Goal: Information Seeking & Learning: Learn about a topic

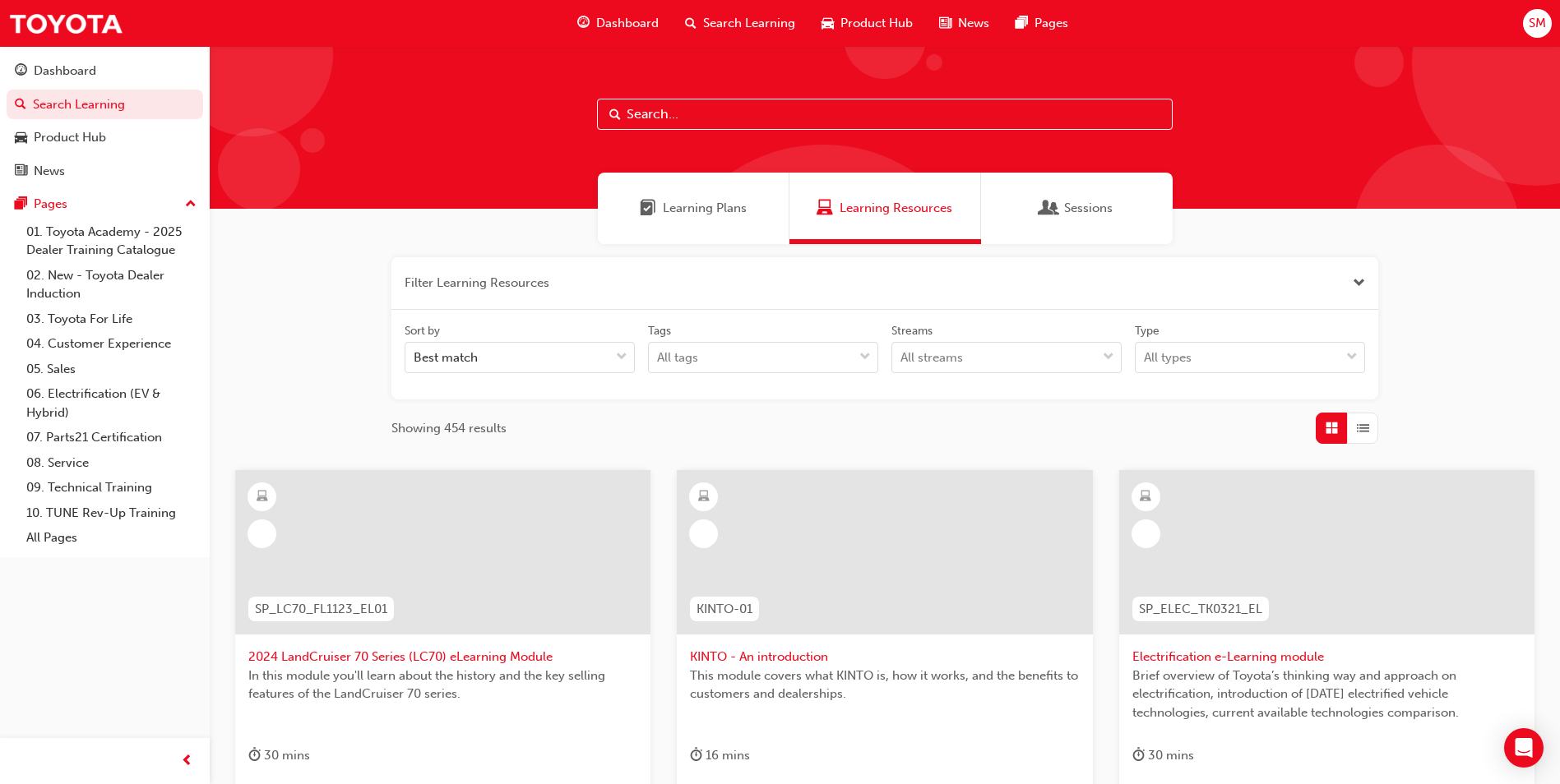
click at [658, 132] on div at bounding box center [885, 127] width 1350 height 162
click at [667, 116] on input "text" at bounding box center [885, 114] width 576 height 31
click at [114, 136] on div "Product Hub" at bounding box center [105, 138] width 180 height 21
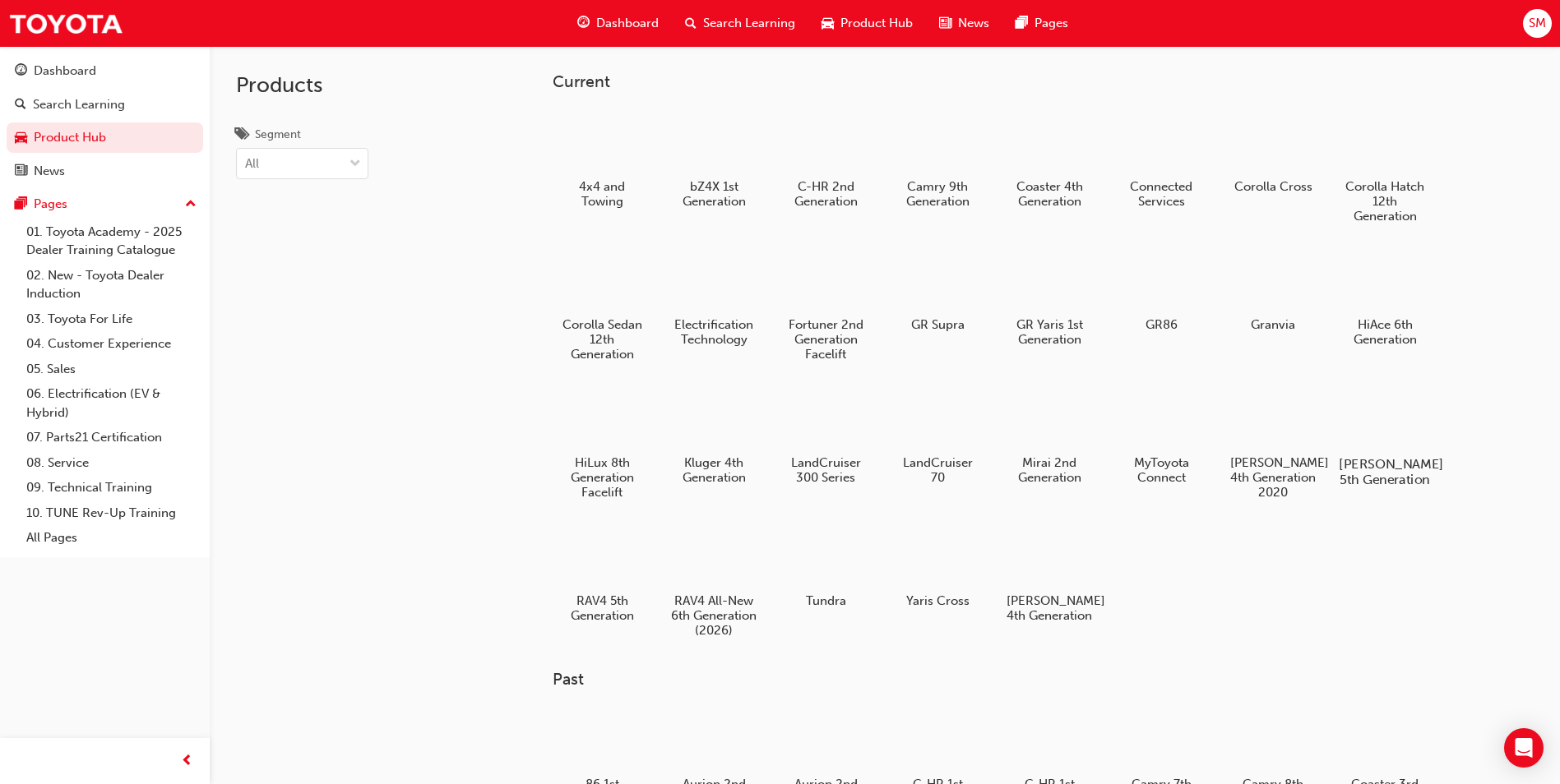
click at [1379, 428] on div at bounding box center [1385, 416] width 92 height 65
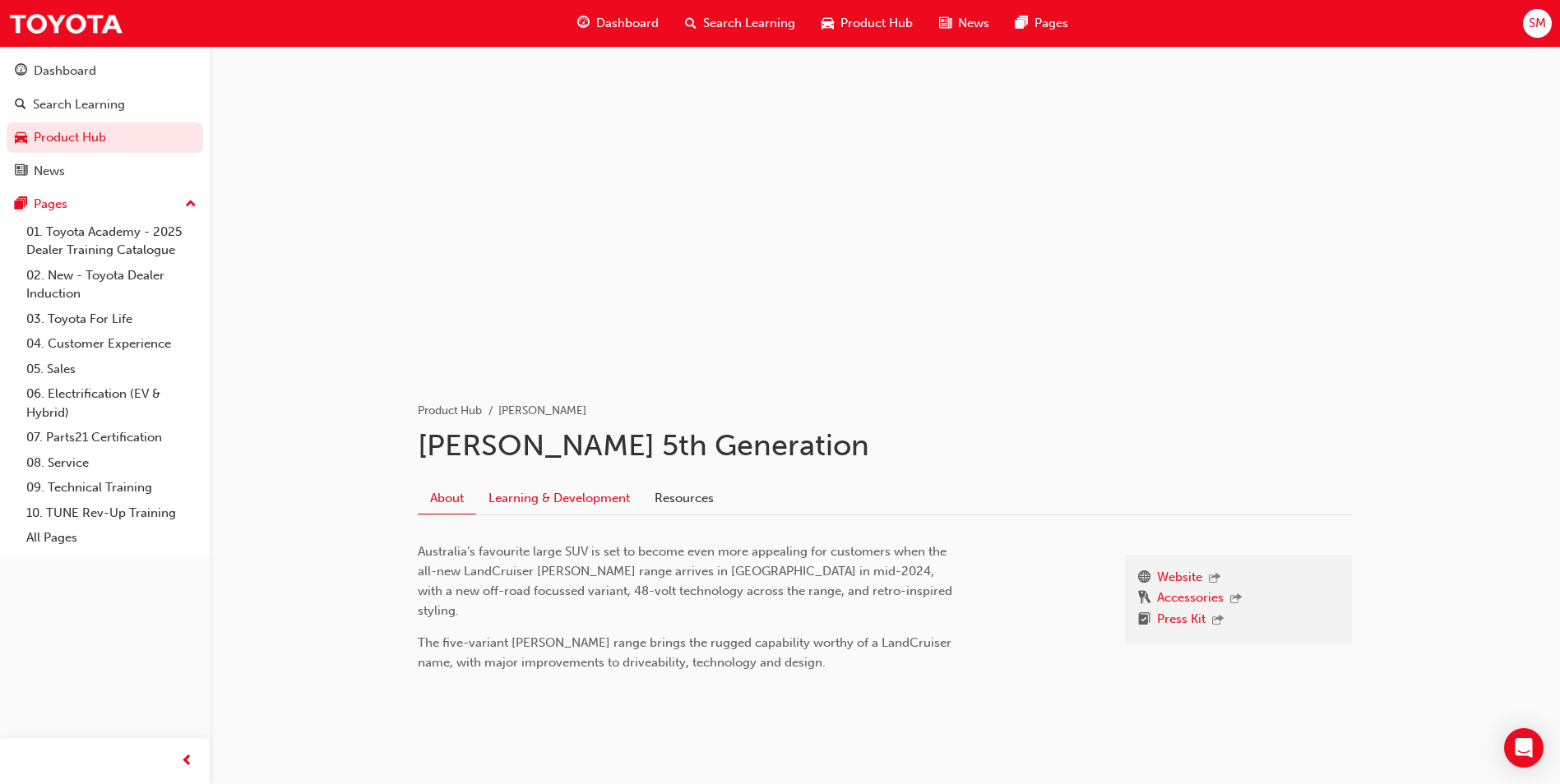
click at [580, 493] on link "Learning & Development" at bounding box center [559, 499] width 166 height 31
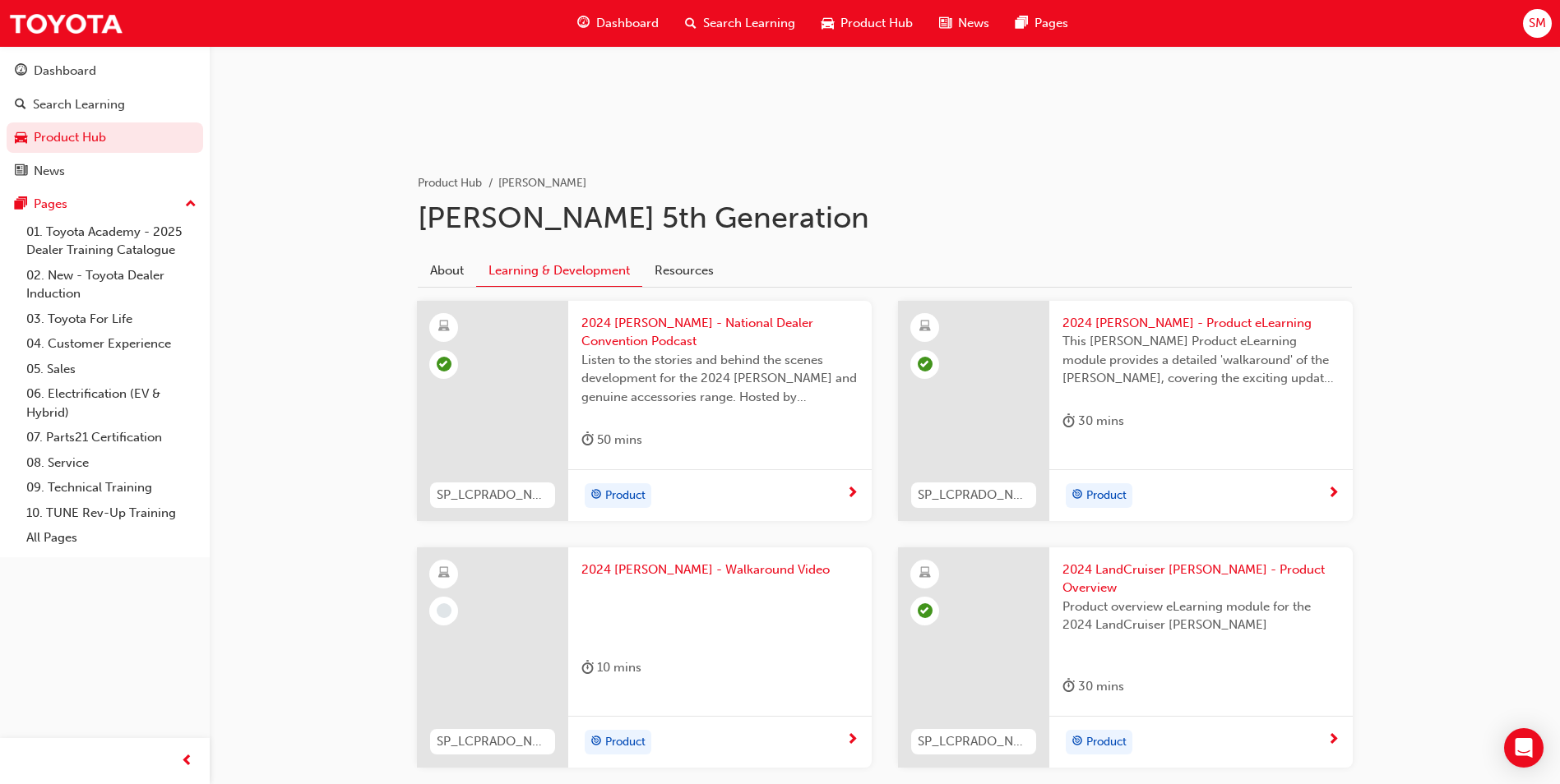
scroll to position [246, 0]
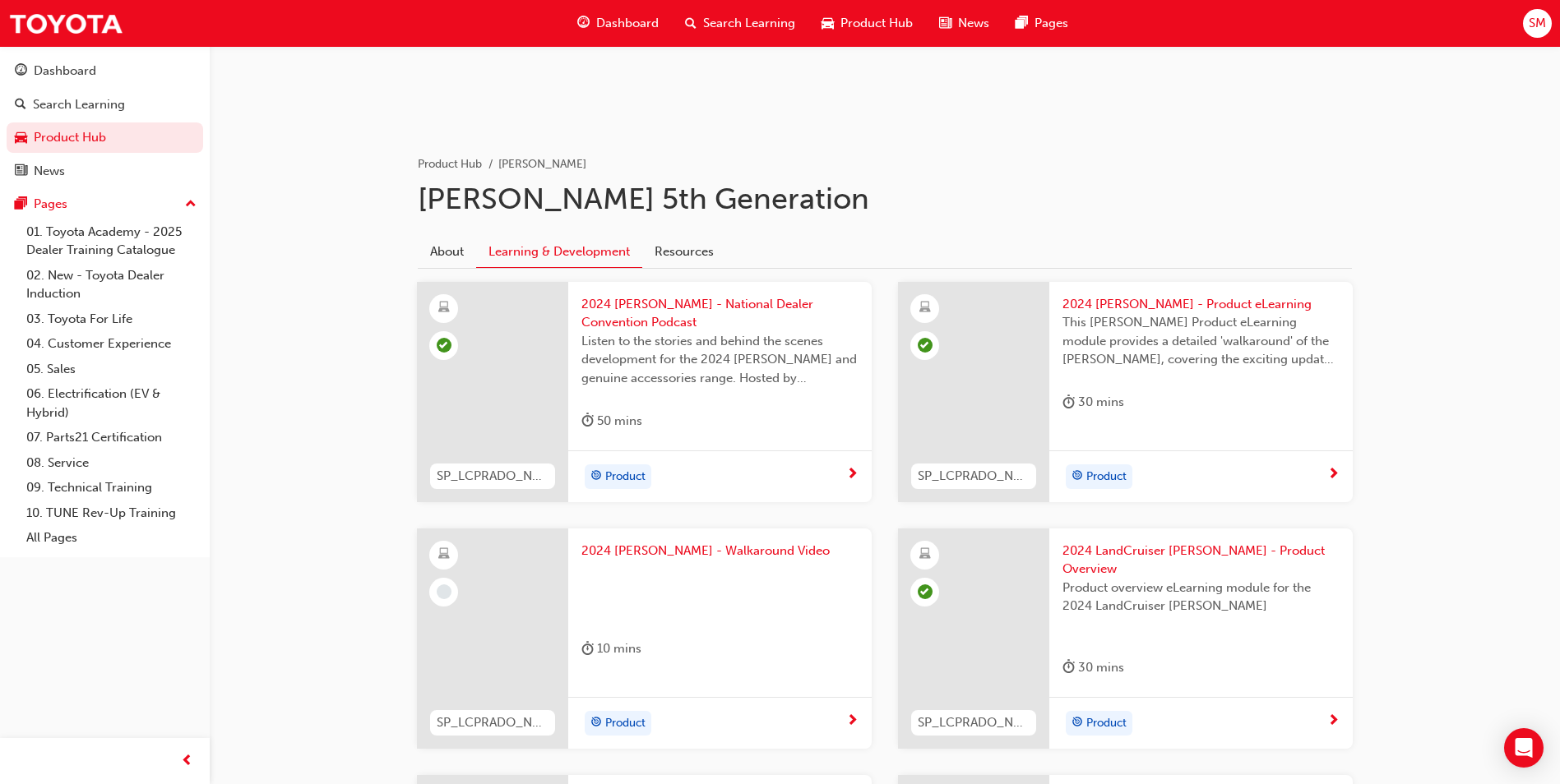
click at [757, 619] on div at bounding box center [720, 592] width 277 height 65
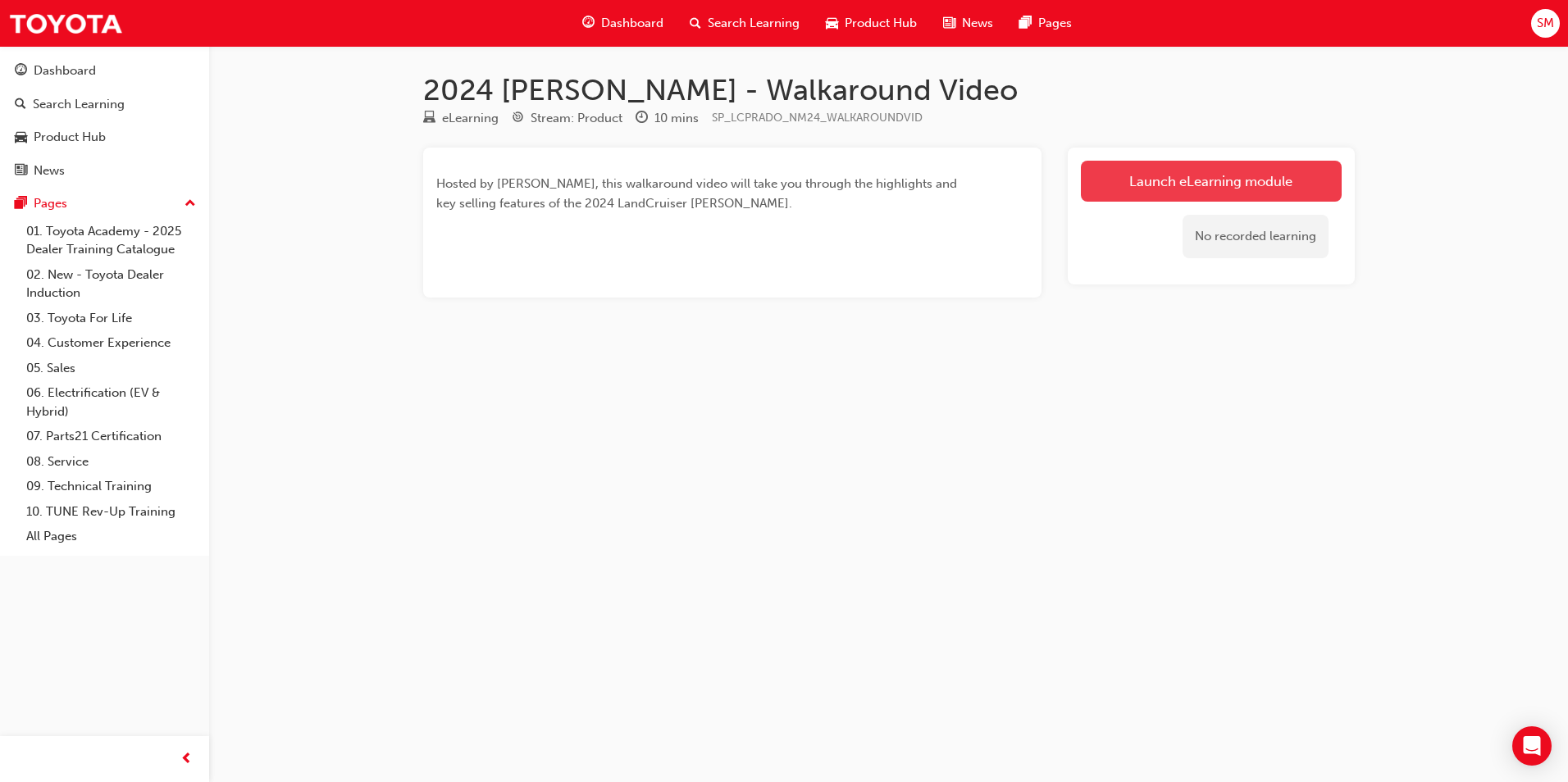
click at [1193, 189] on link "Launch eLearning module" at bounding box center [1211, 181] width 260 height 41
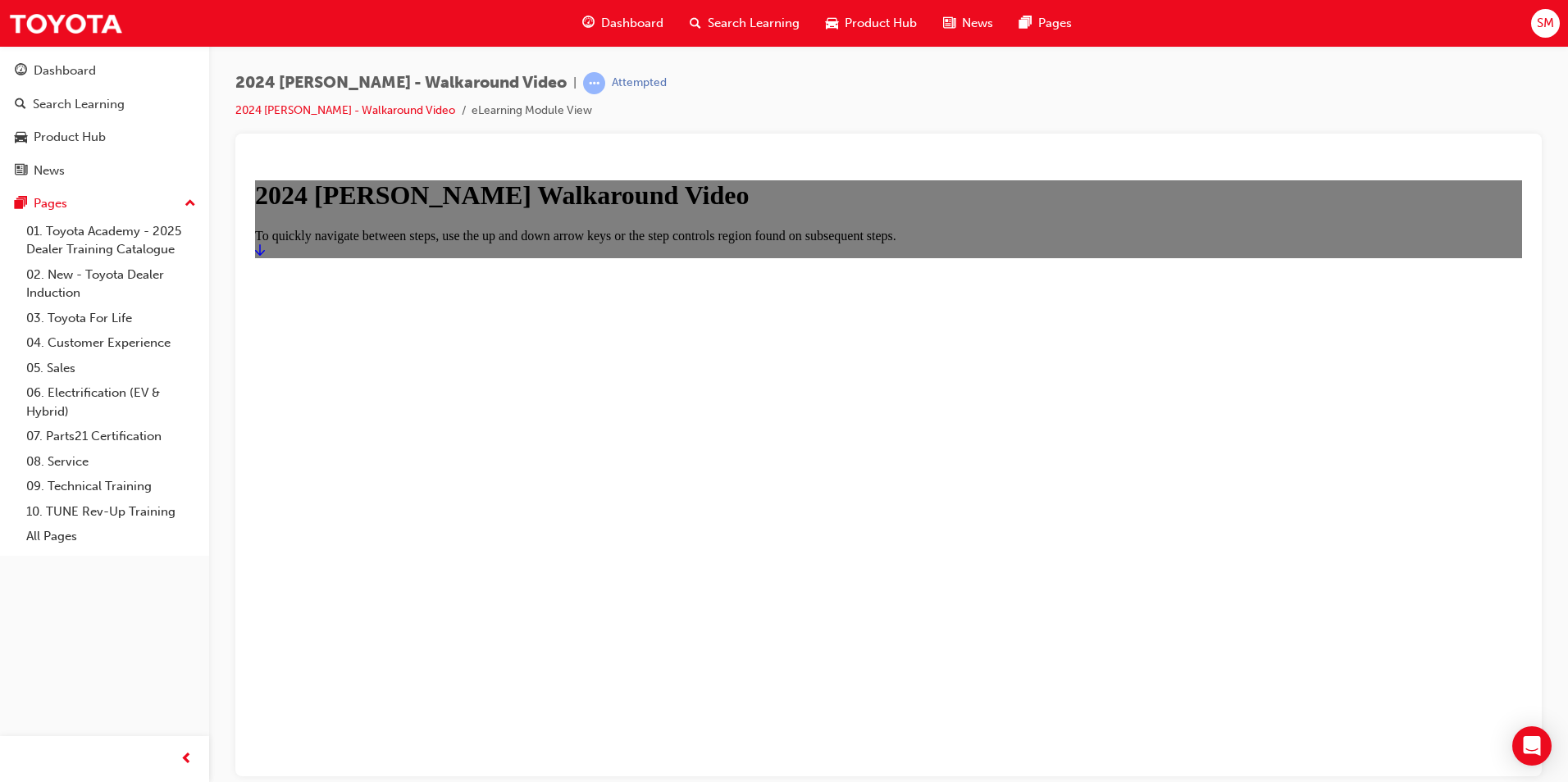
click at [265, 256] on icon "Start" at bounding box center [260, 249] width 10 height 13
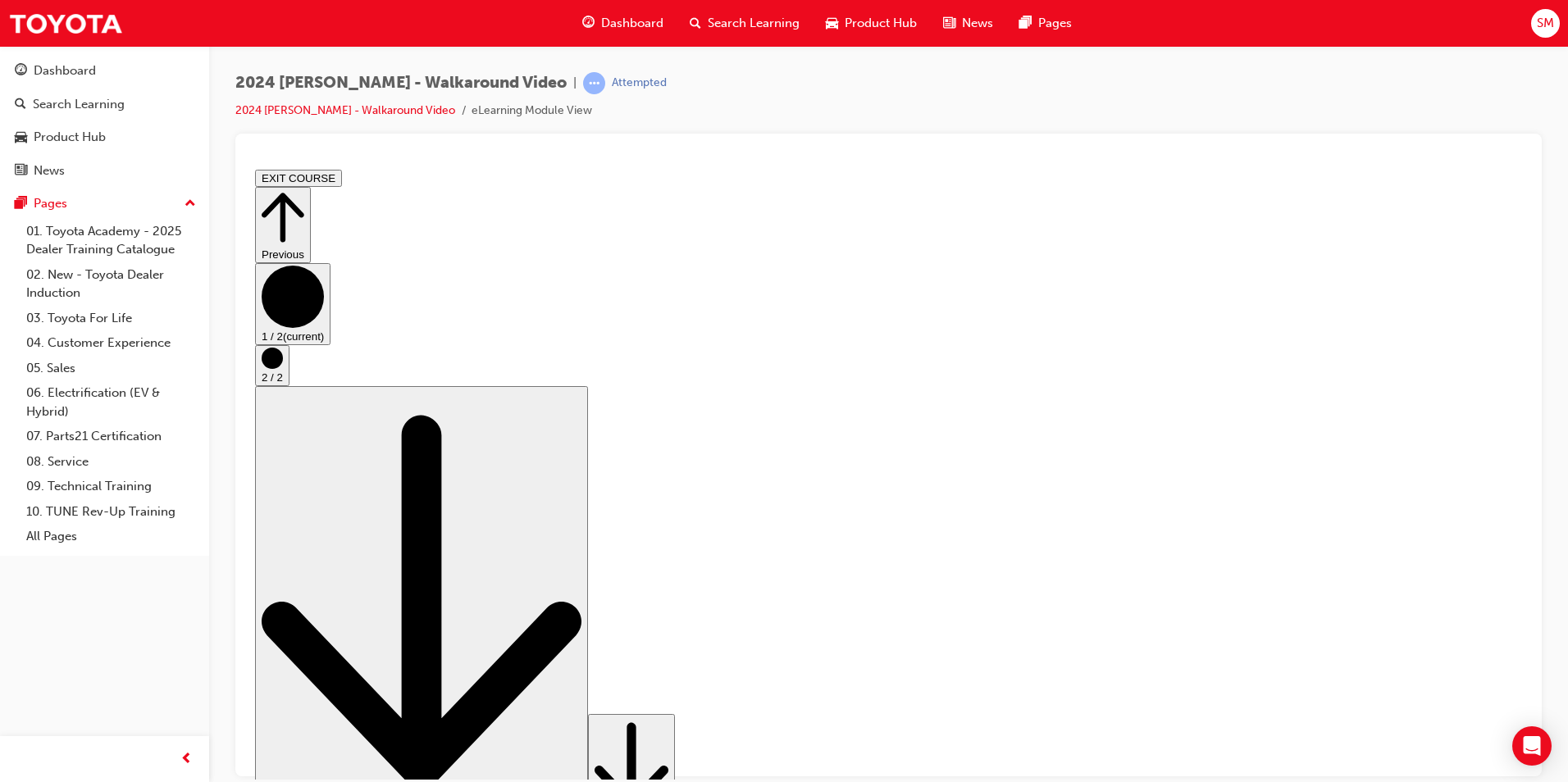
drag, startPoint x: 1316, startPoint y: 686, endPoint x: 1305, endPoint y: 686, distance: 11.0
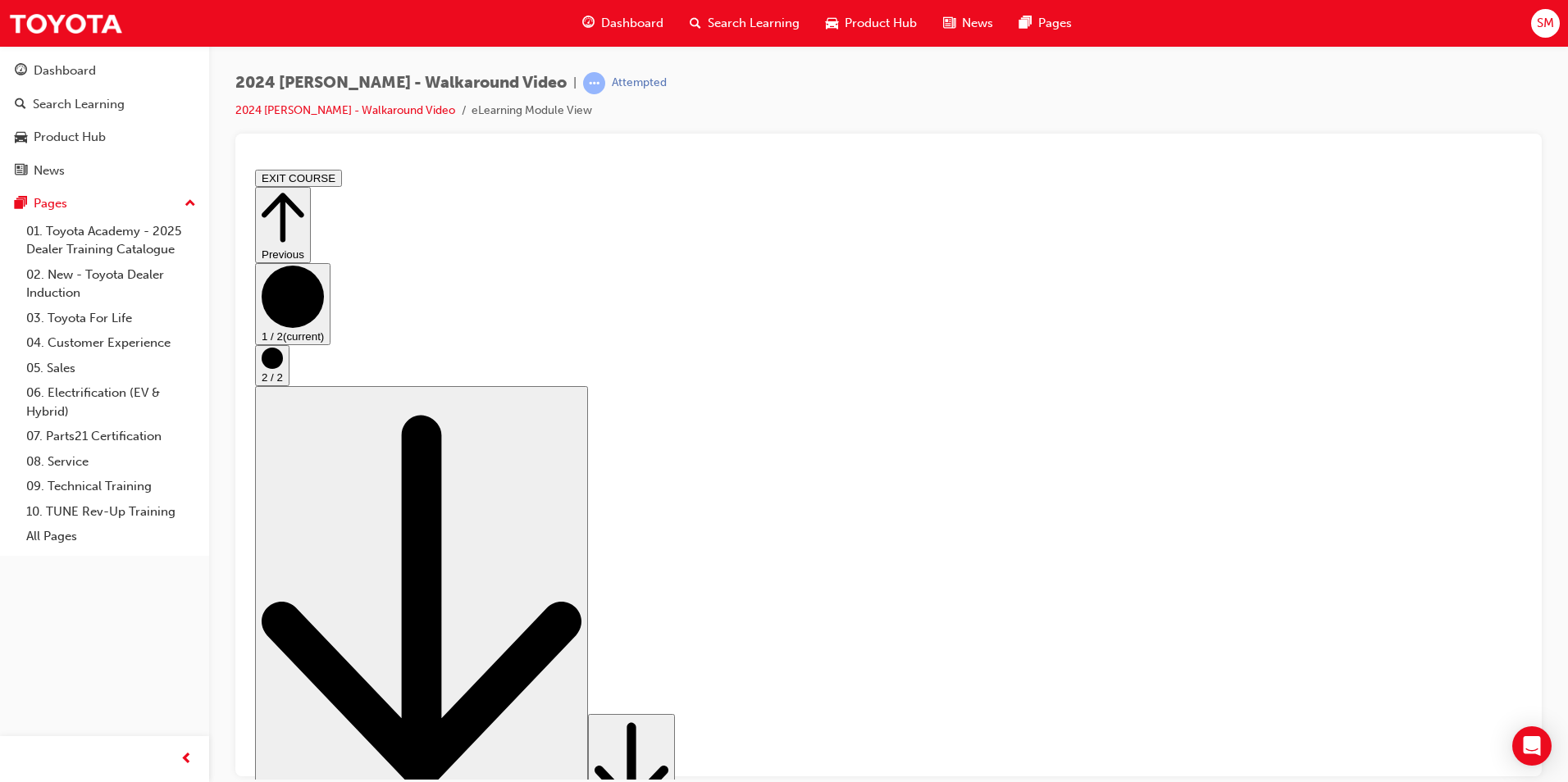
click at [668, 740] on icon "Step controls" at bounding box center [632, 765] width 74 height 99
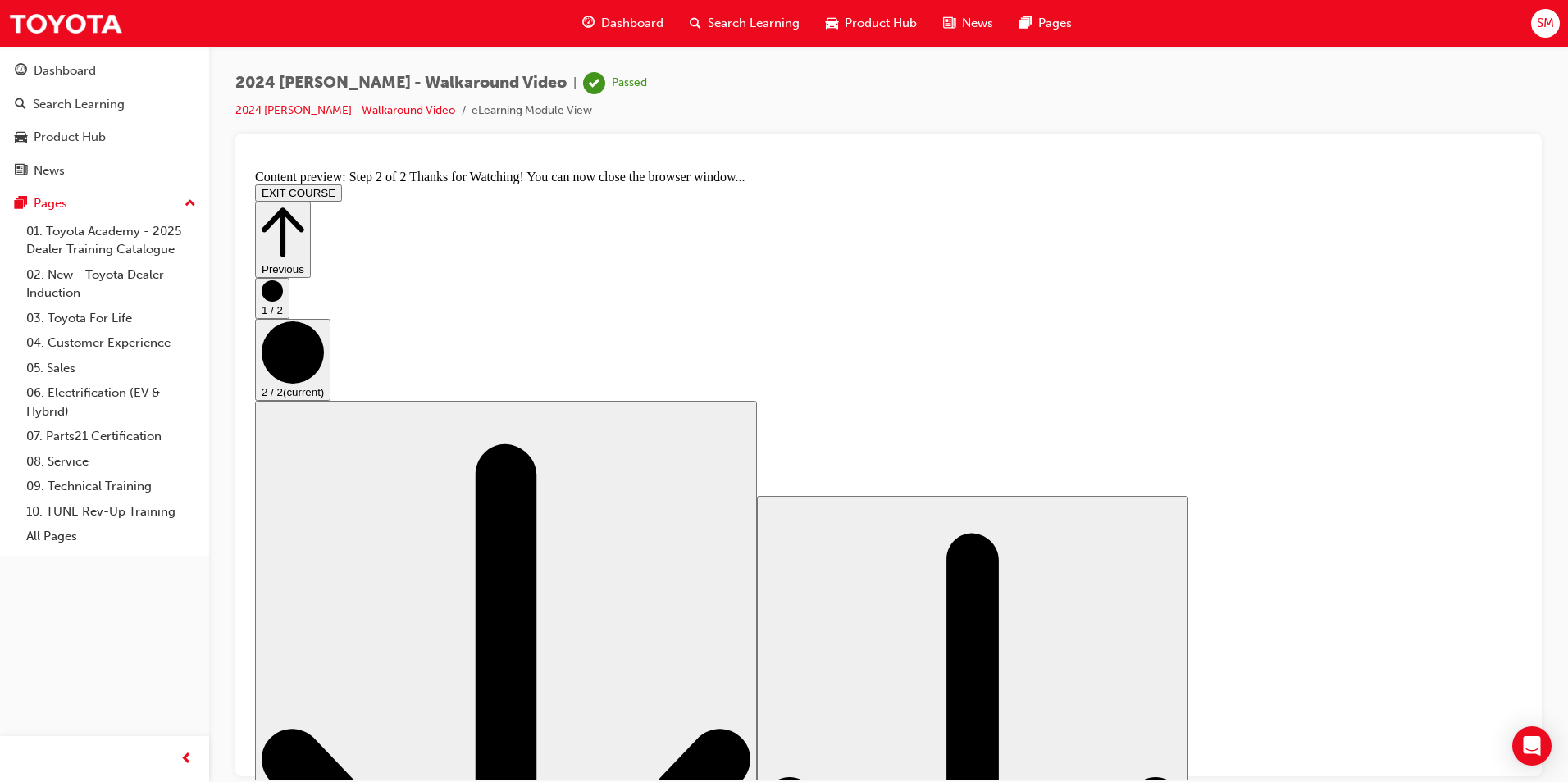
click at [283, 301] on circle "Step controls" at bounding box center [272, 290] width 21 height 21
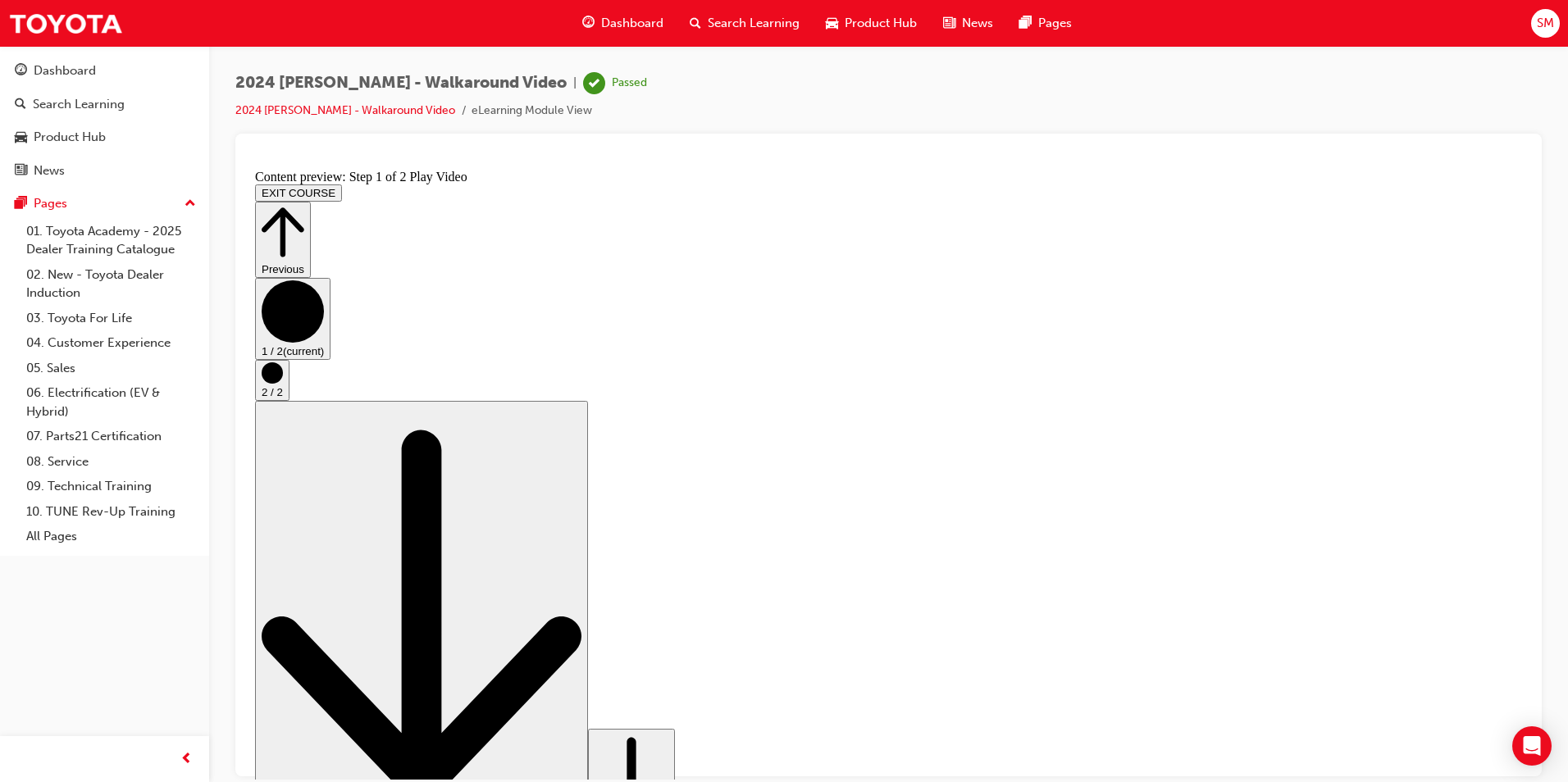
click at [342, 184] on button "EXIT COURSE" at bounding box center [299, 192] width 87 height 17
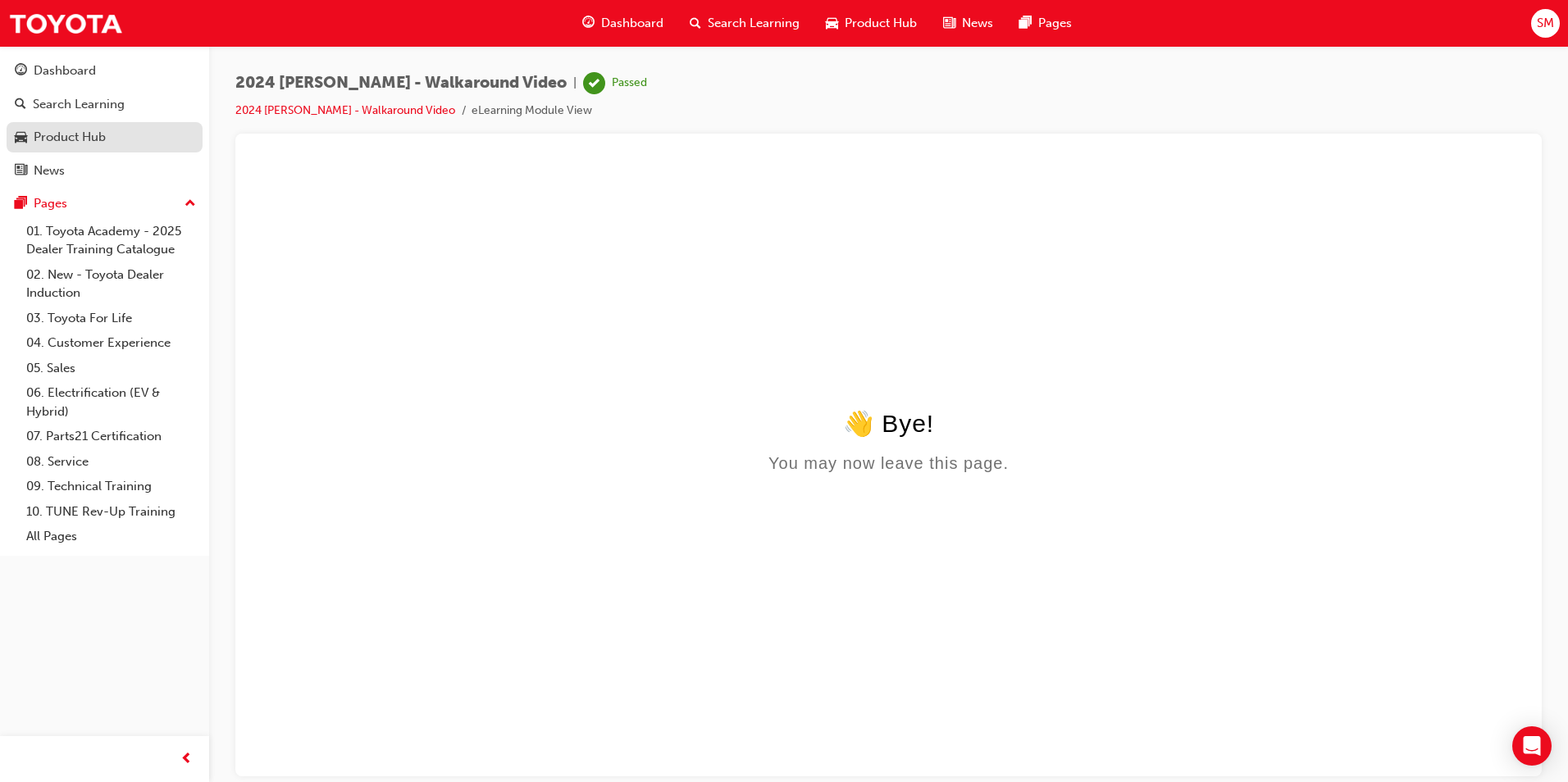
click at [97, 123] on link "Product Hub" at bounding box center [105, 137] width 196 height 30
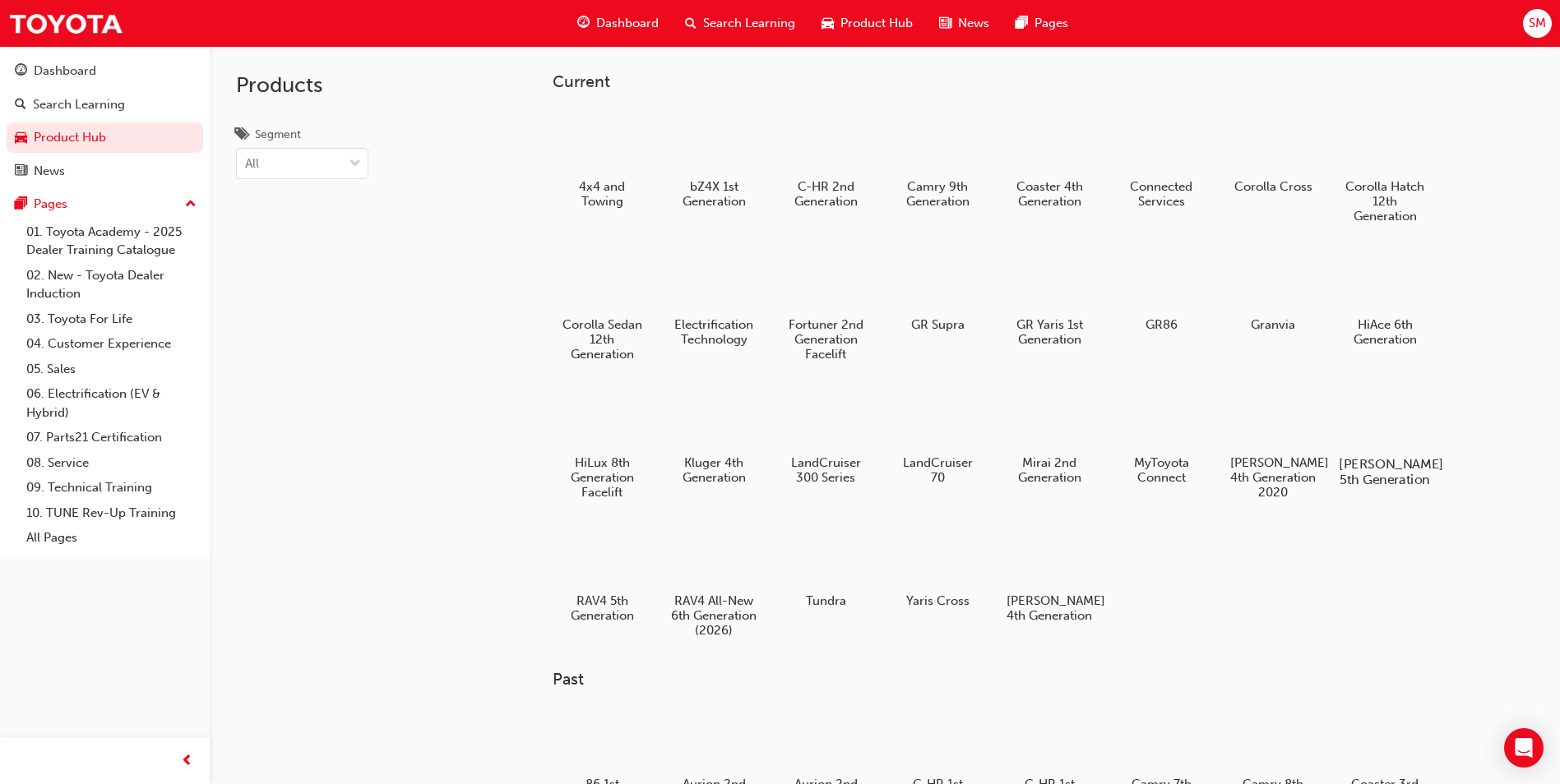
click at [1359, 441] on div at bounding box center [1385, 416] width 92 height 65
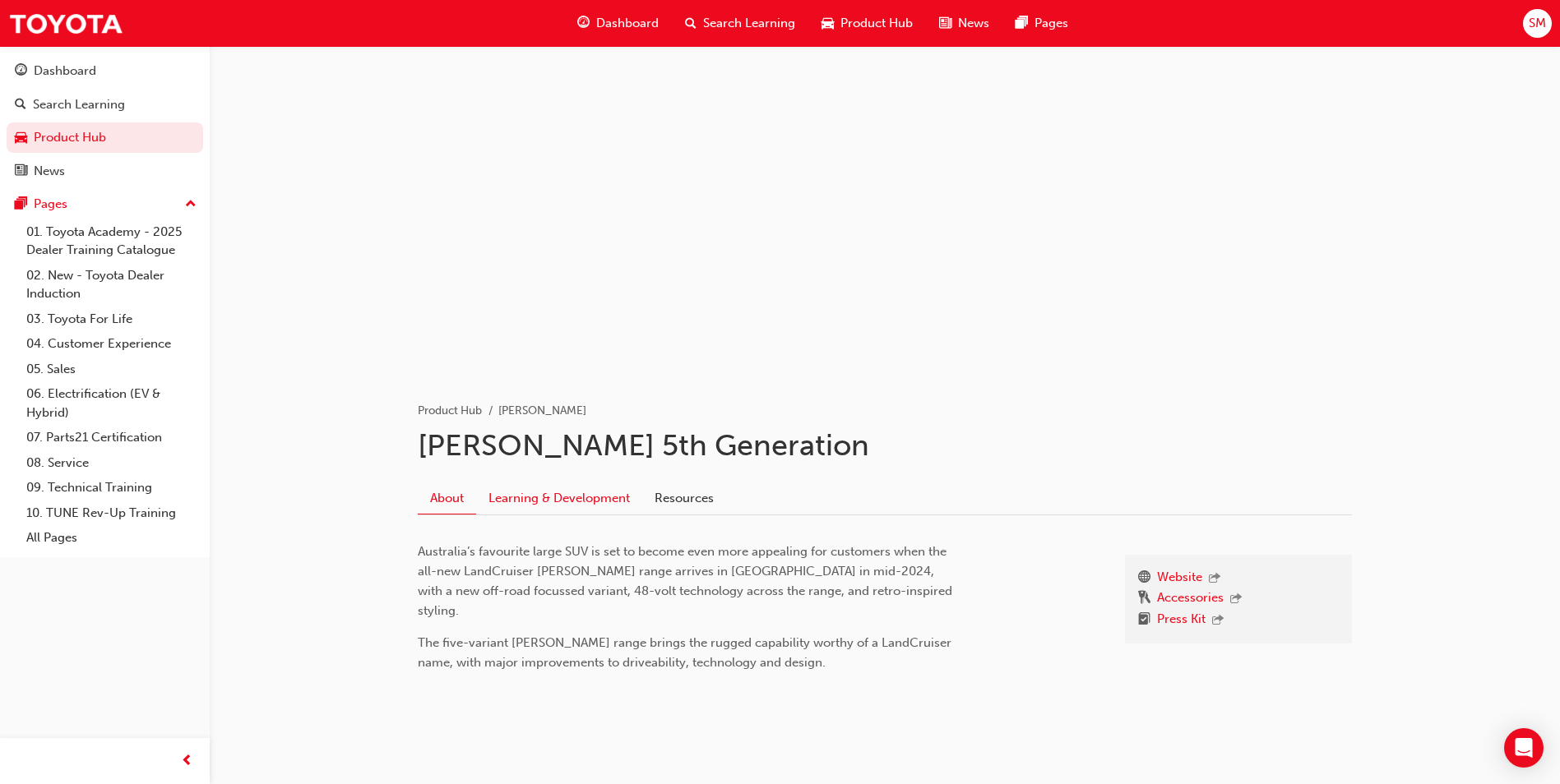
click at [547, 506] on link "Learning & Development" at bounding box center [559, 499] width 166 height 31
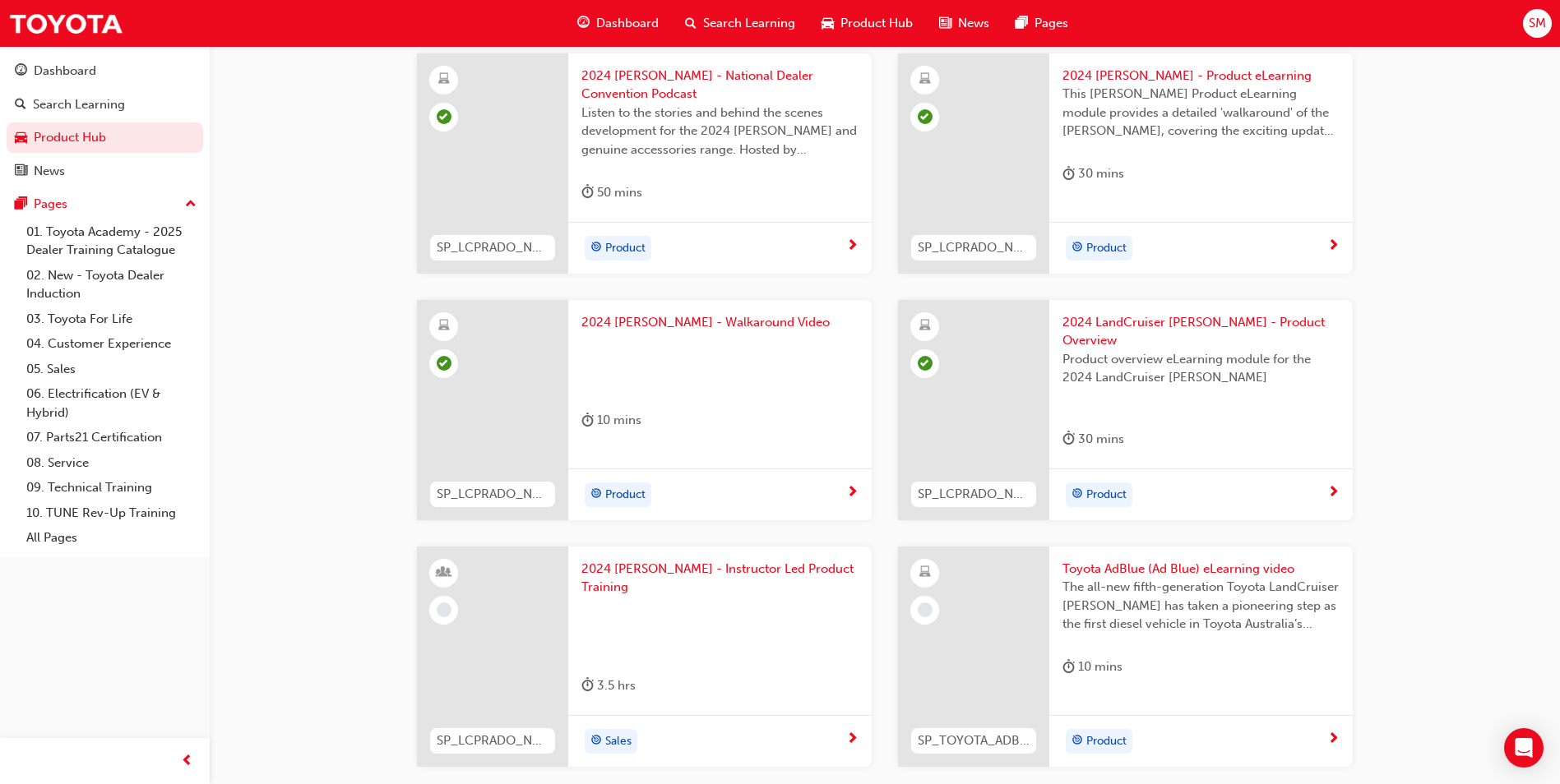
scroll to position [493, 0]
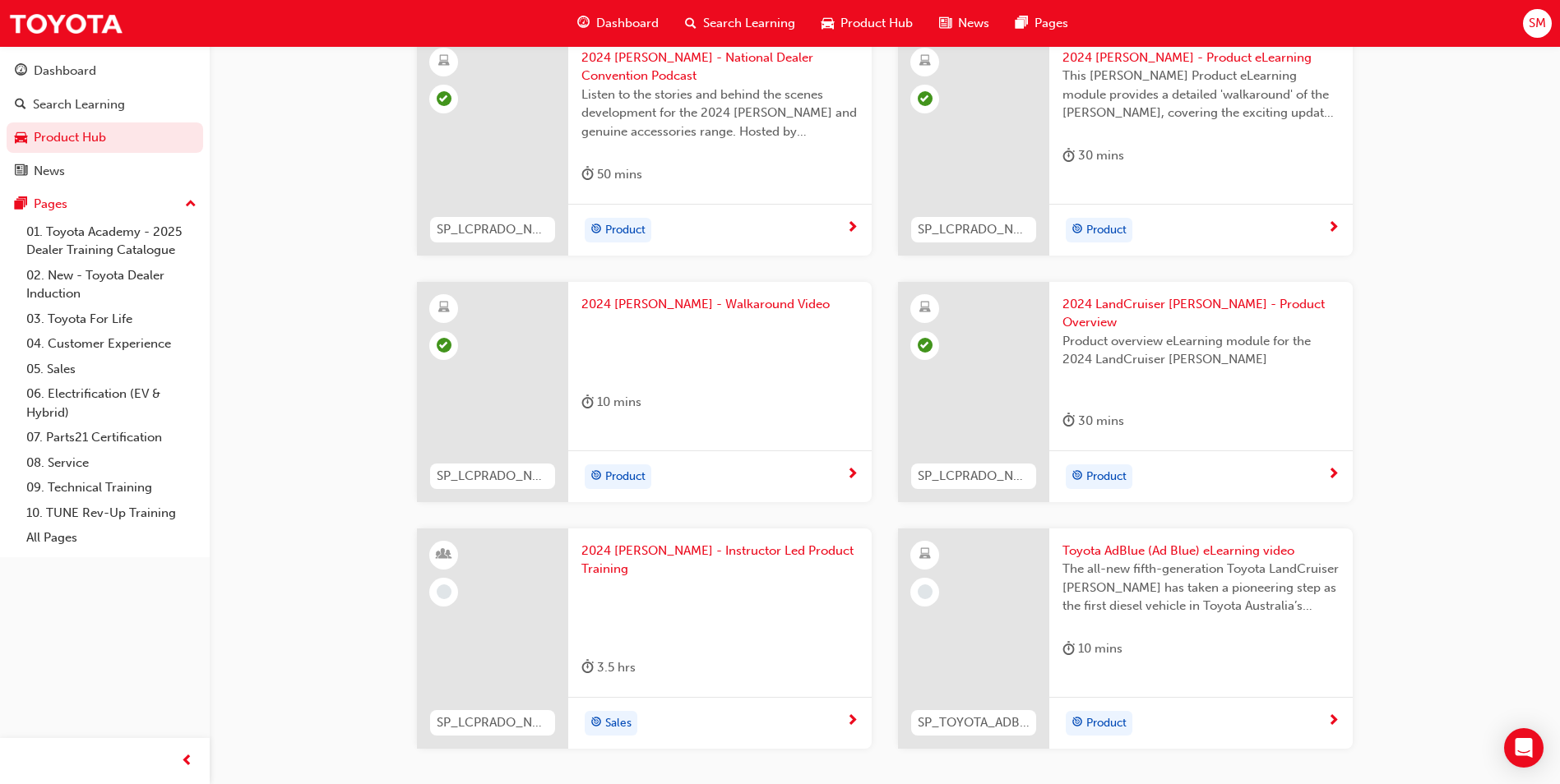
click at [1103, 541] on span "Toyota AdBlue (Ad Blue) eLearning video" at bounding box center [1200, 551] width 277 height 19
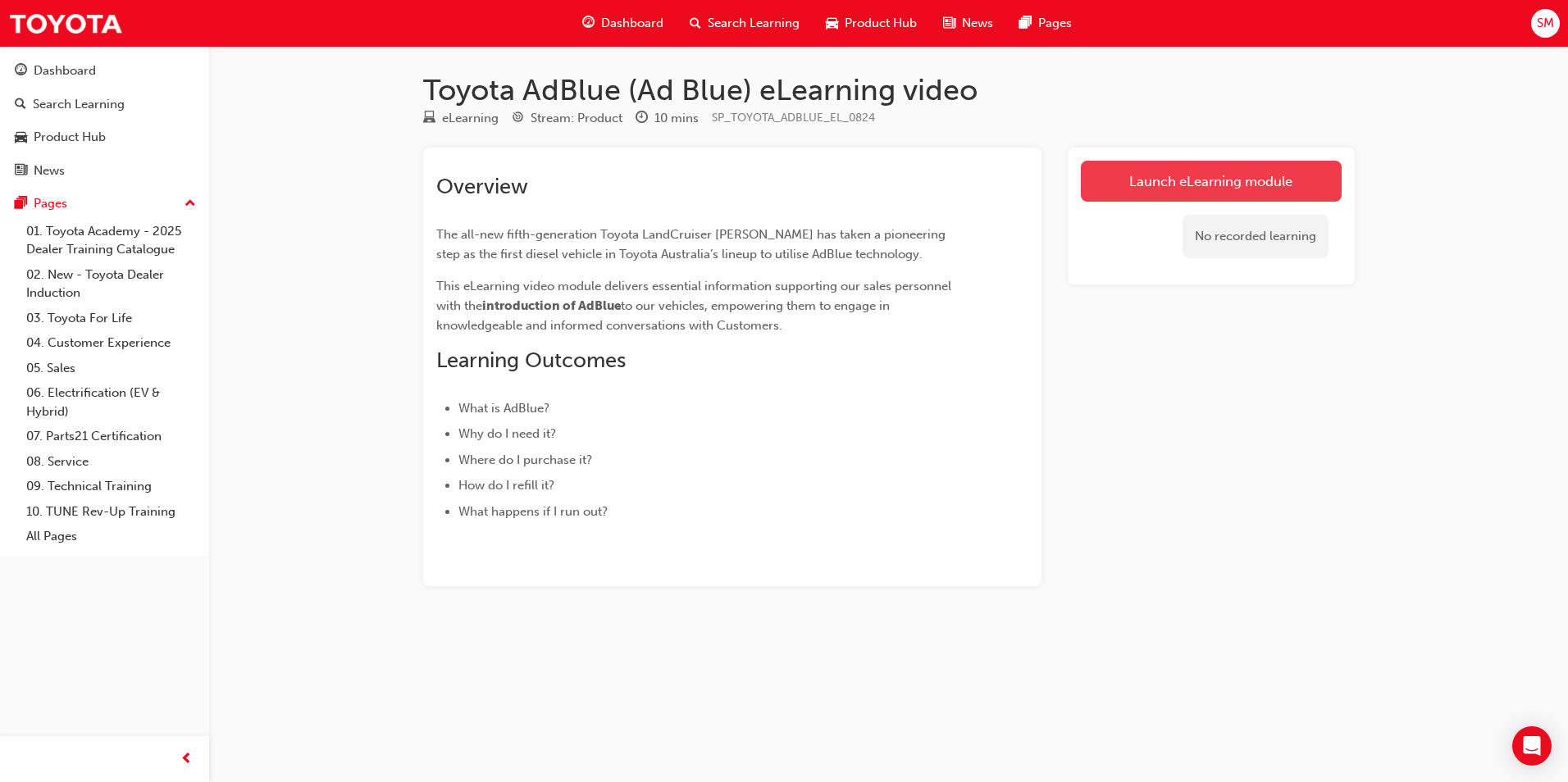
click at [1253, 185] on link "Launch eLearning module" at bounding box center [1211, 181] width 260 height 41
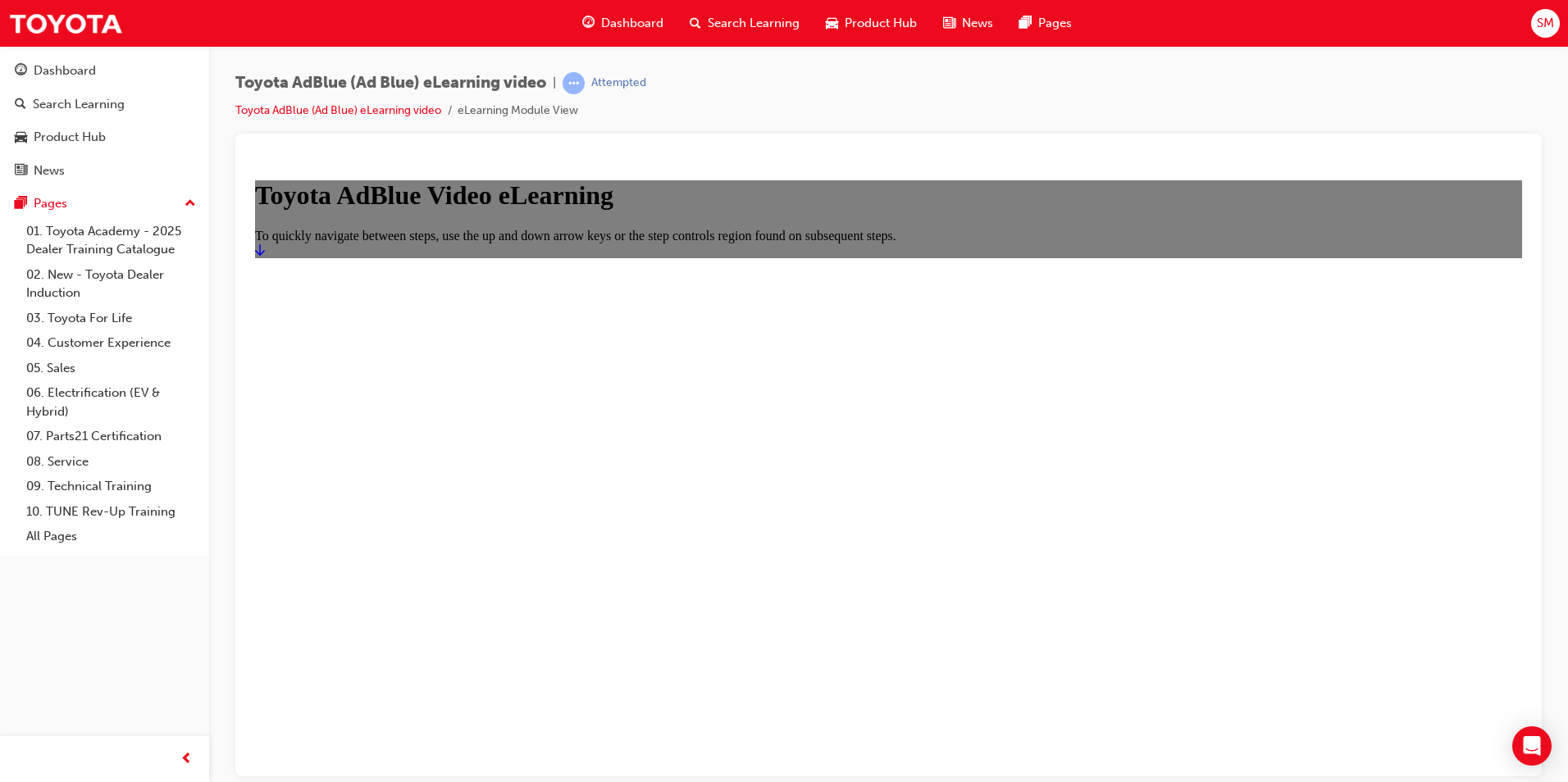
click at [265, 256] on icon "Start" at bounding box center [260, 249] width 10 height 13
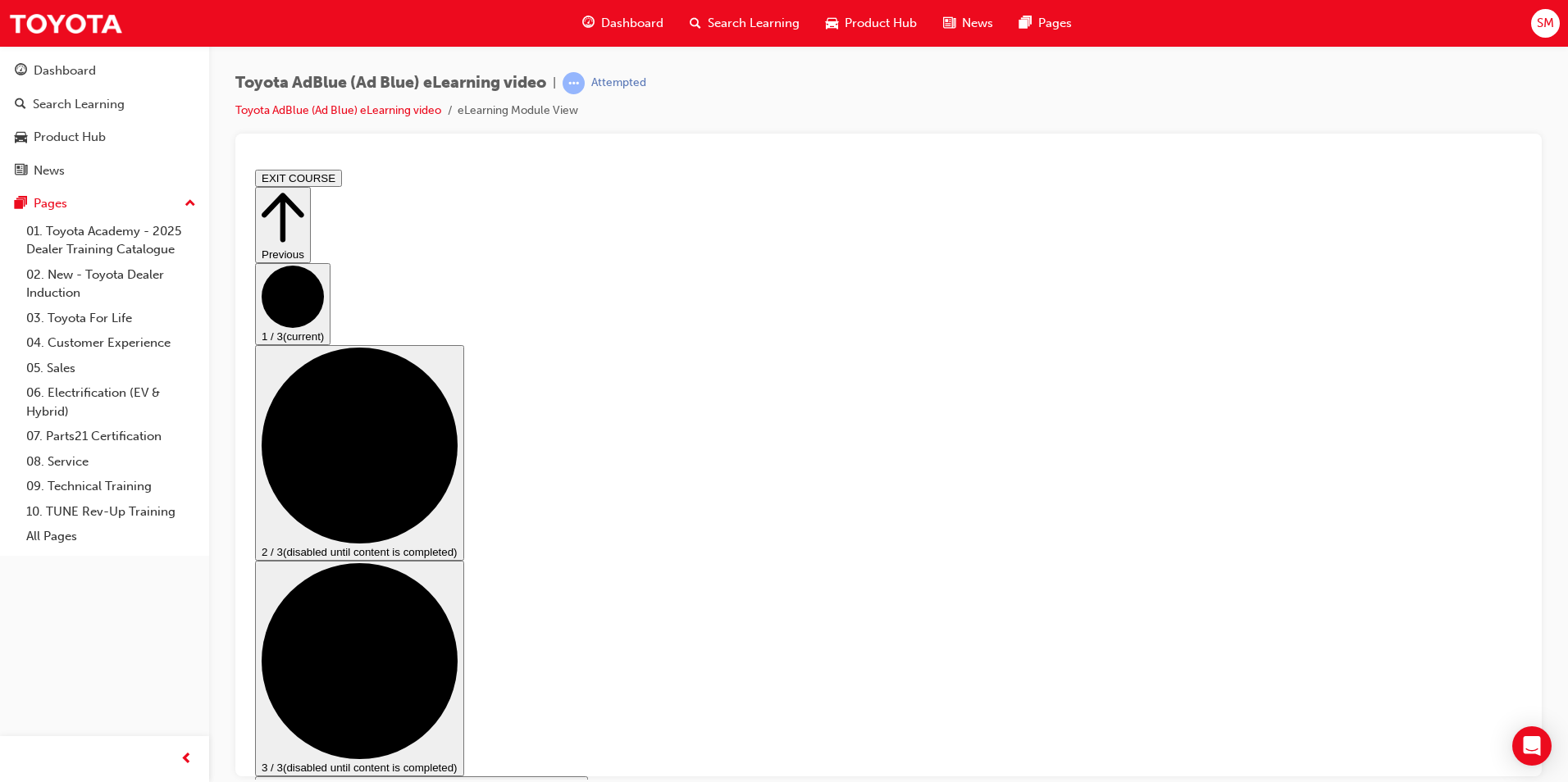
drag, startPoint x: 567, startPoint y: 612, endPoint x: 592, endPoint y: 613, distance: 25.0
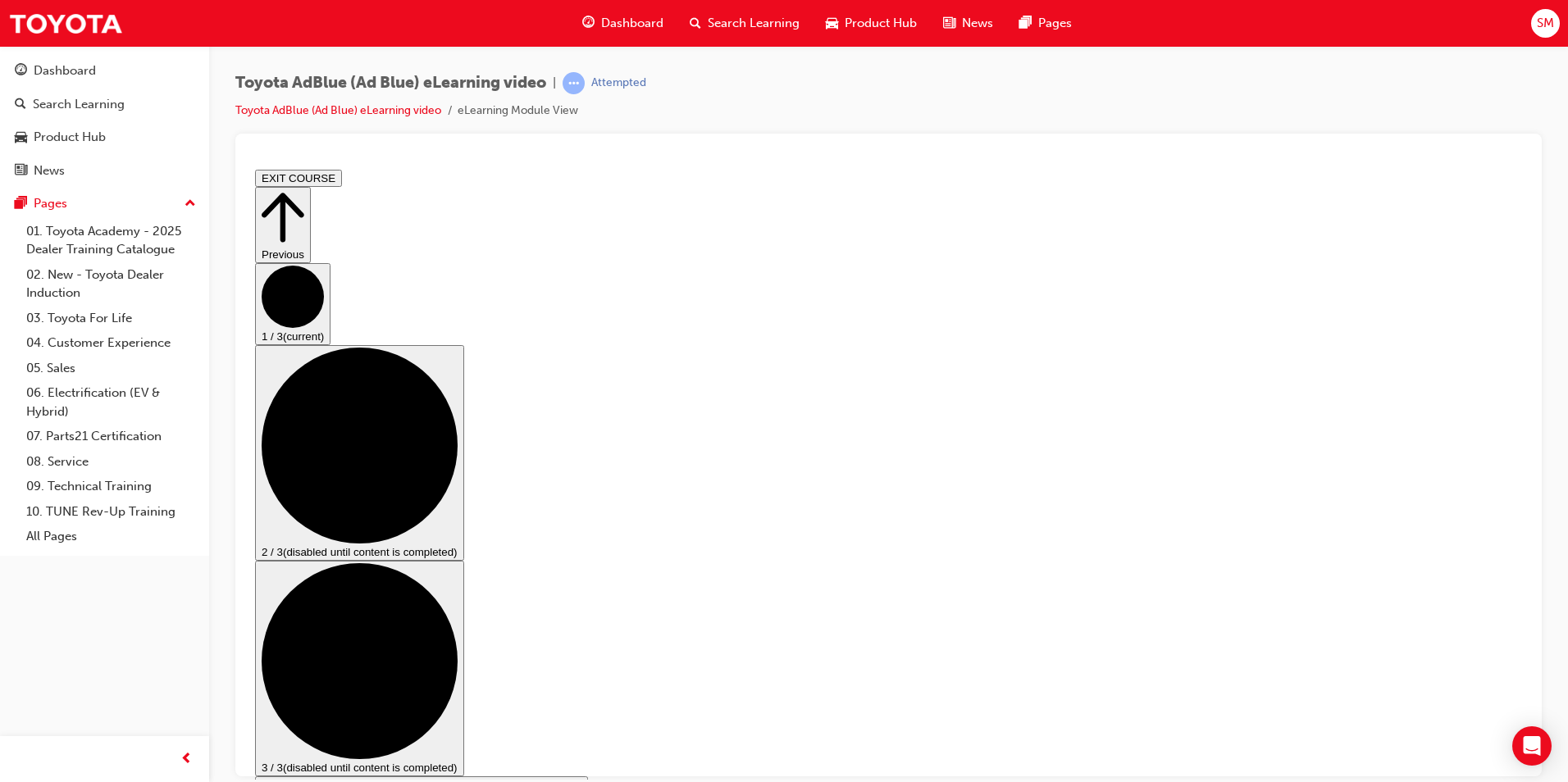
scroll to position [76, 0]
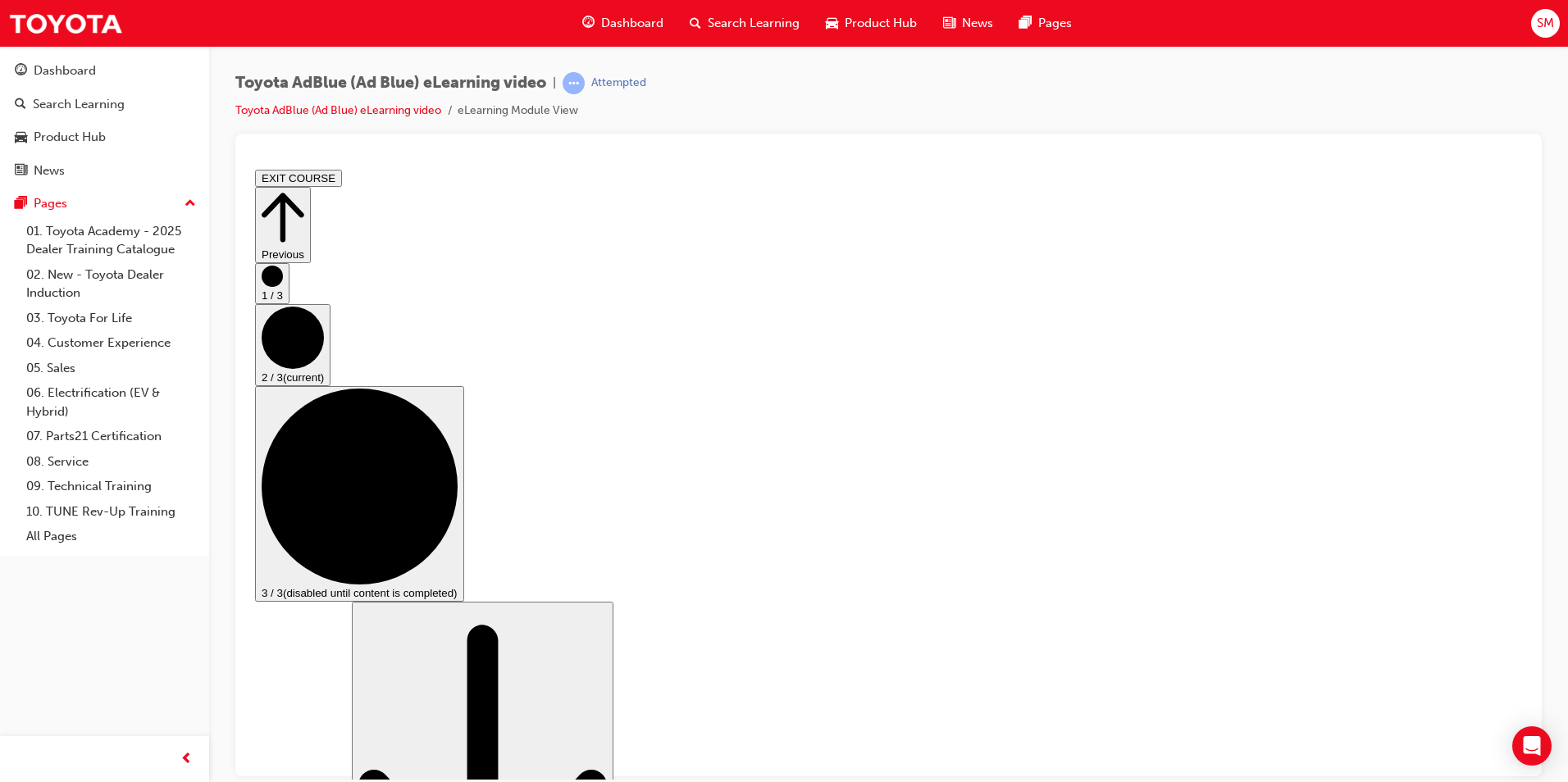
scroll to position [164, 0]
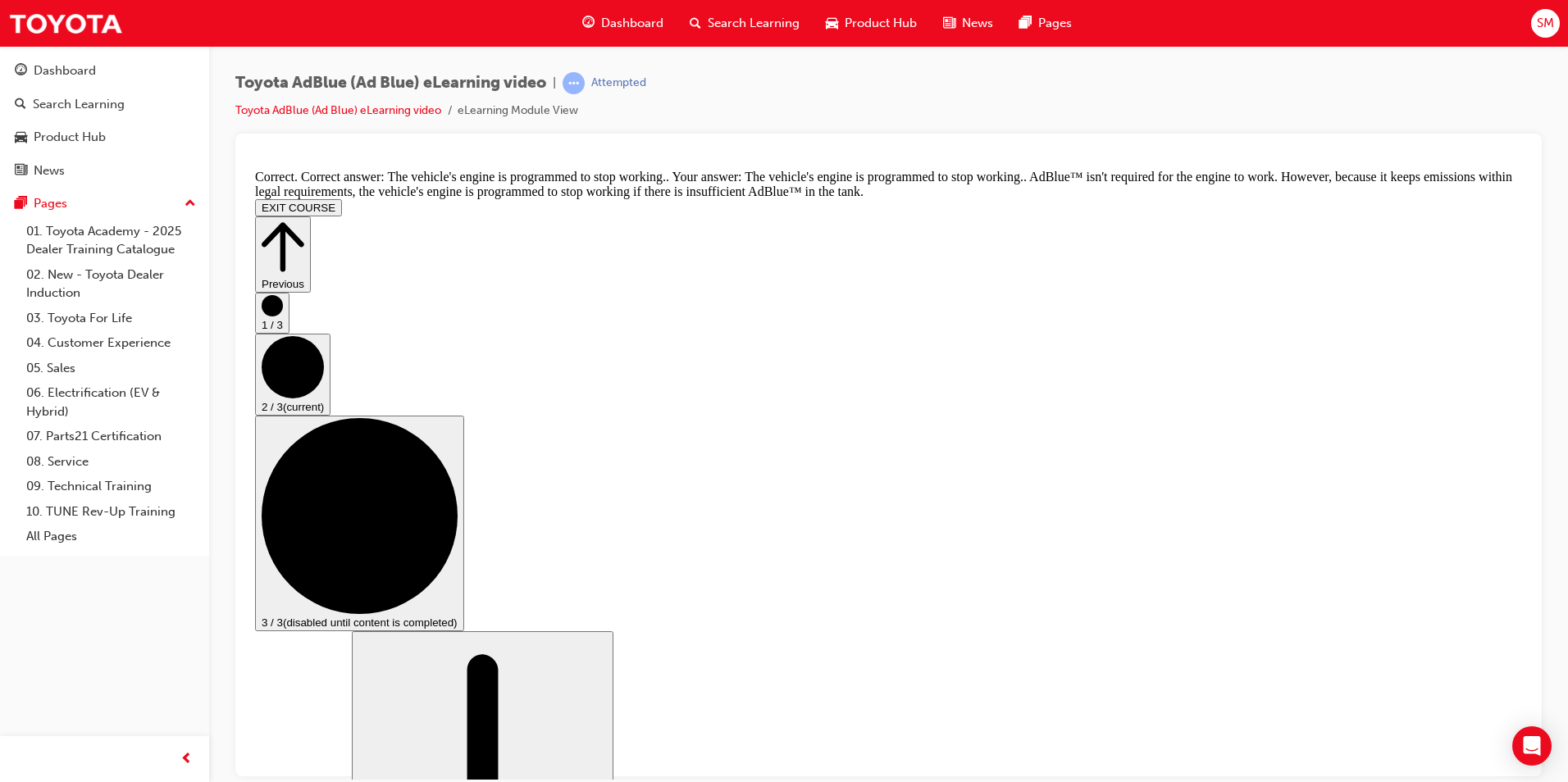
scroll to position [642, 0]
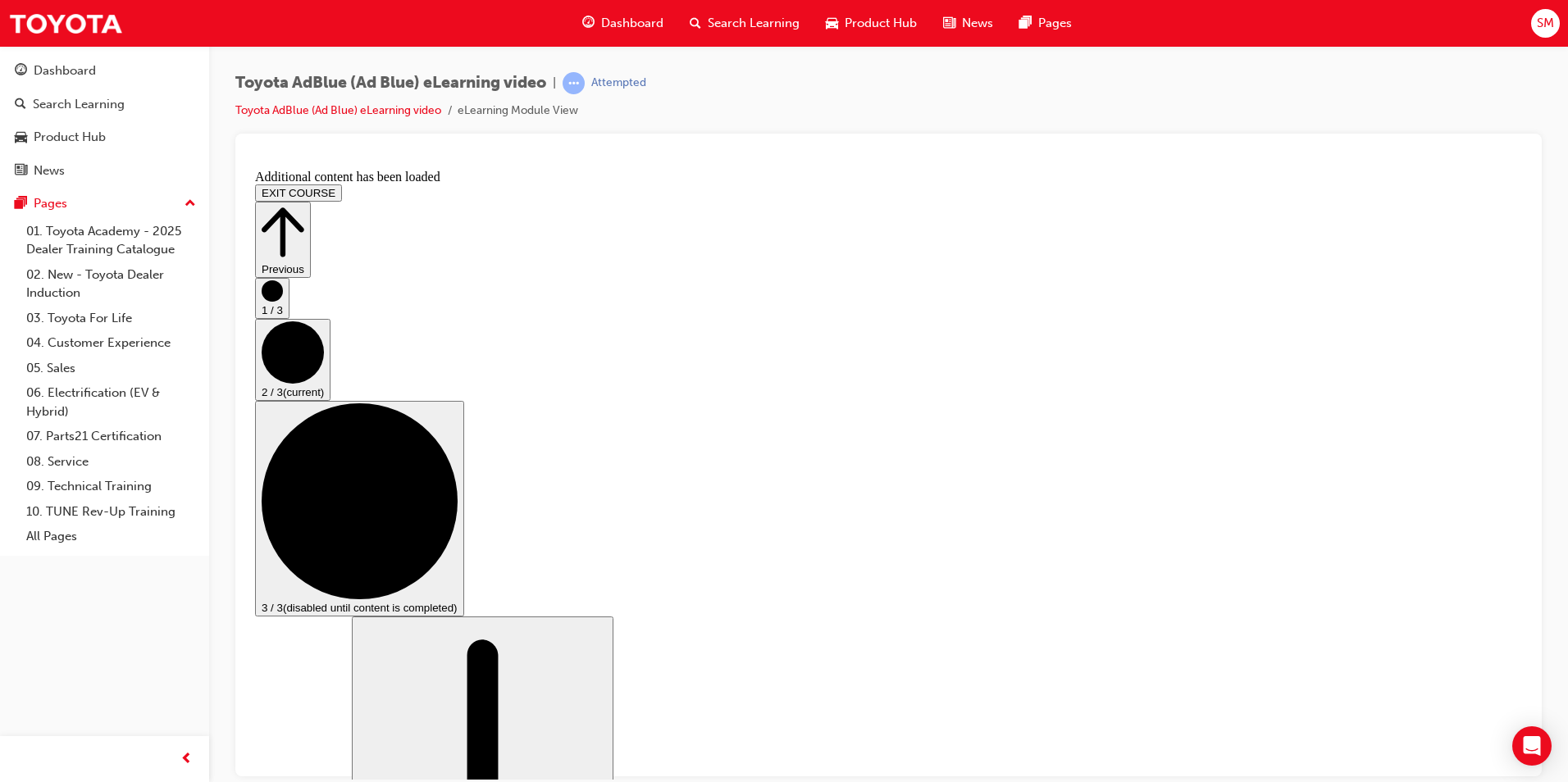
scroll to position [1365, 0]
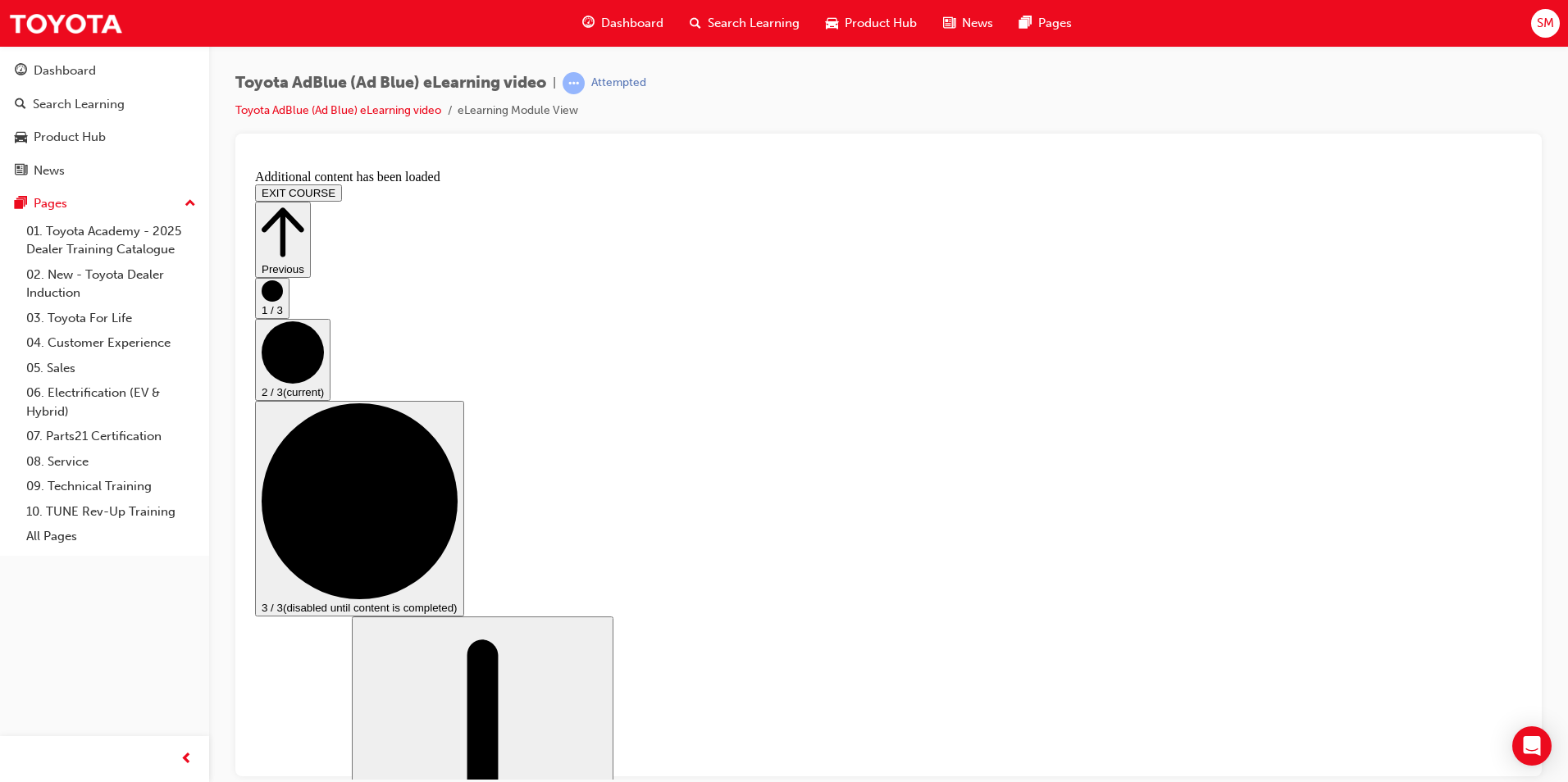
scroll to position [2439, 0]
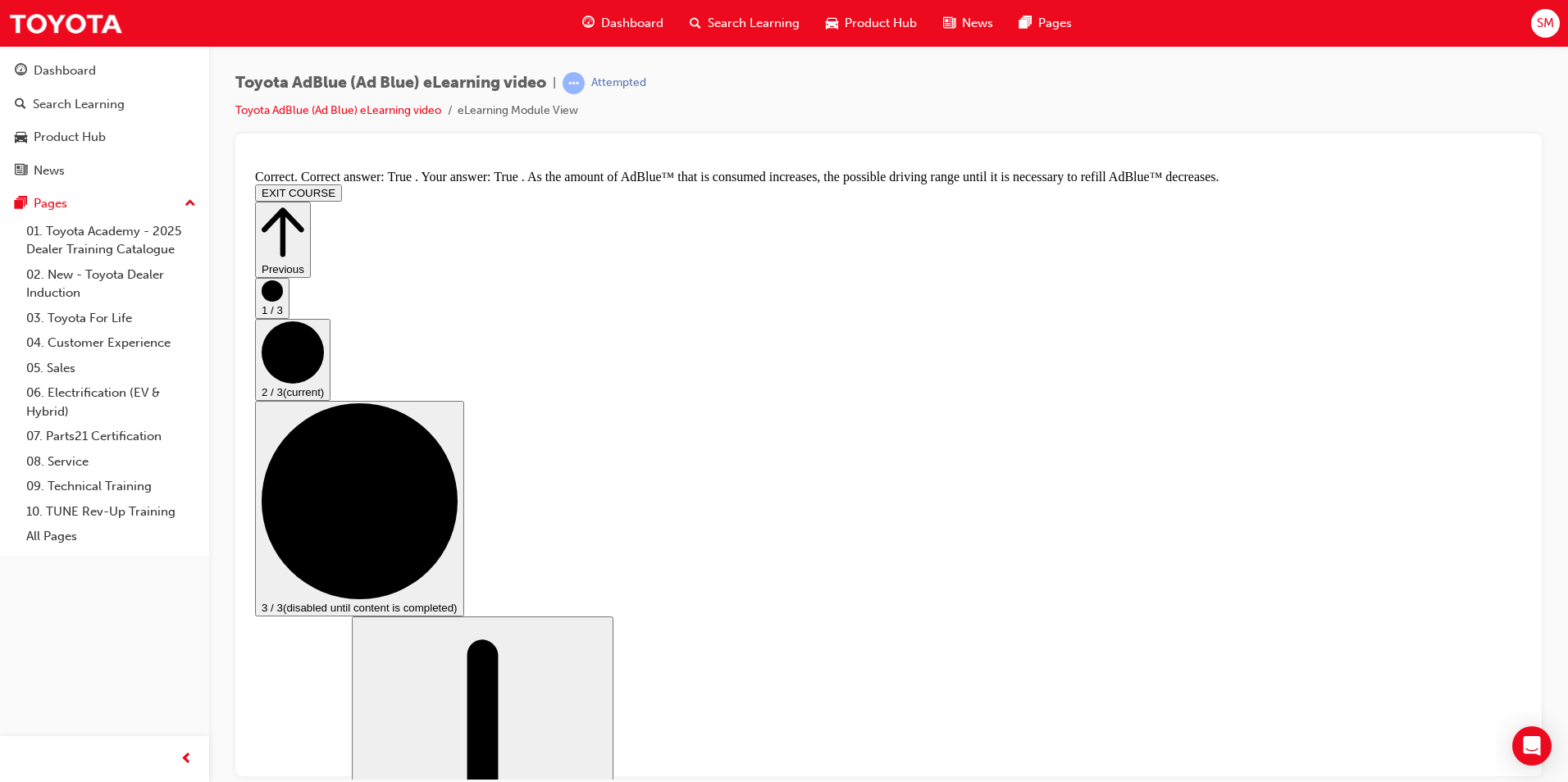
scroll to position [2829, 0]
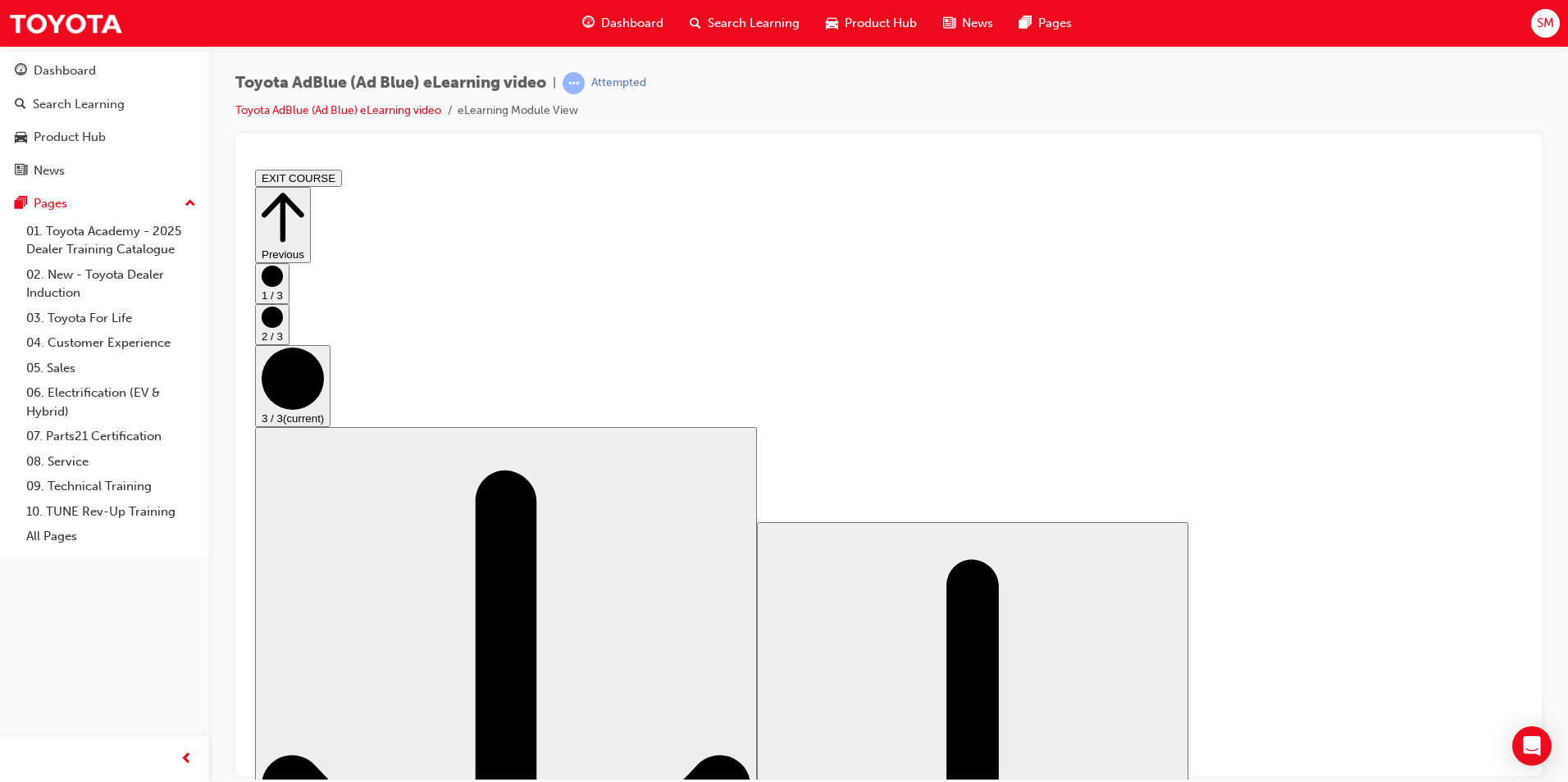
click at [342, 180] on button "EXIT COURSE" at bounding box center [299, 178] width 87 height 17
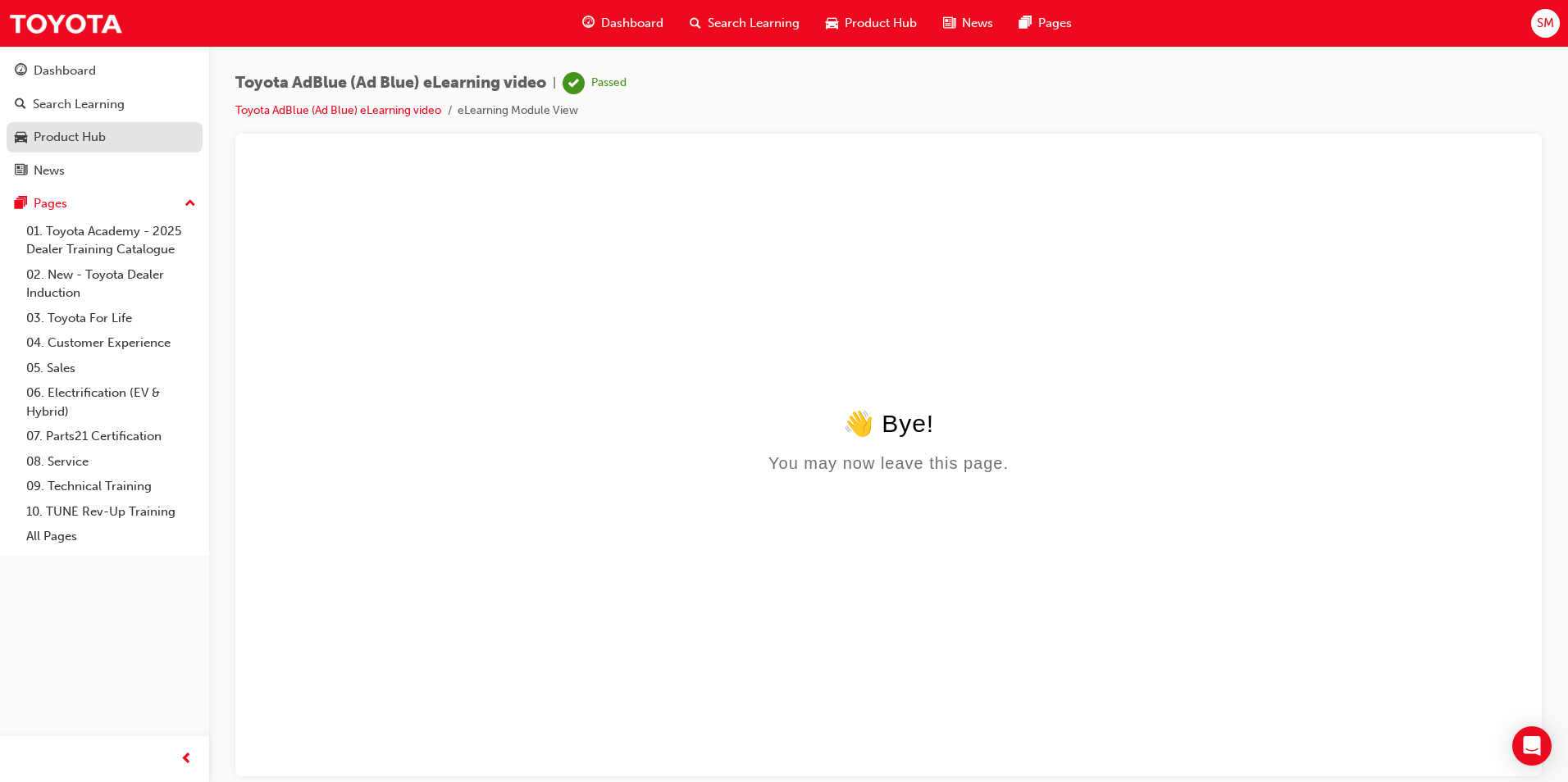
click at [121, 127] on div "Product Hub" at bounding box center [105, 138] width 179 height 21
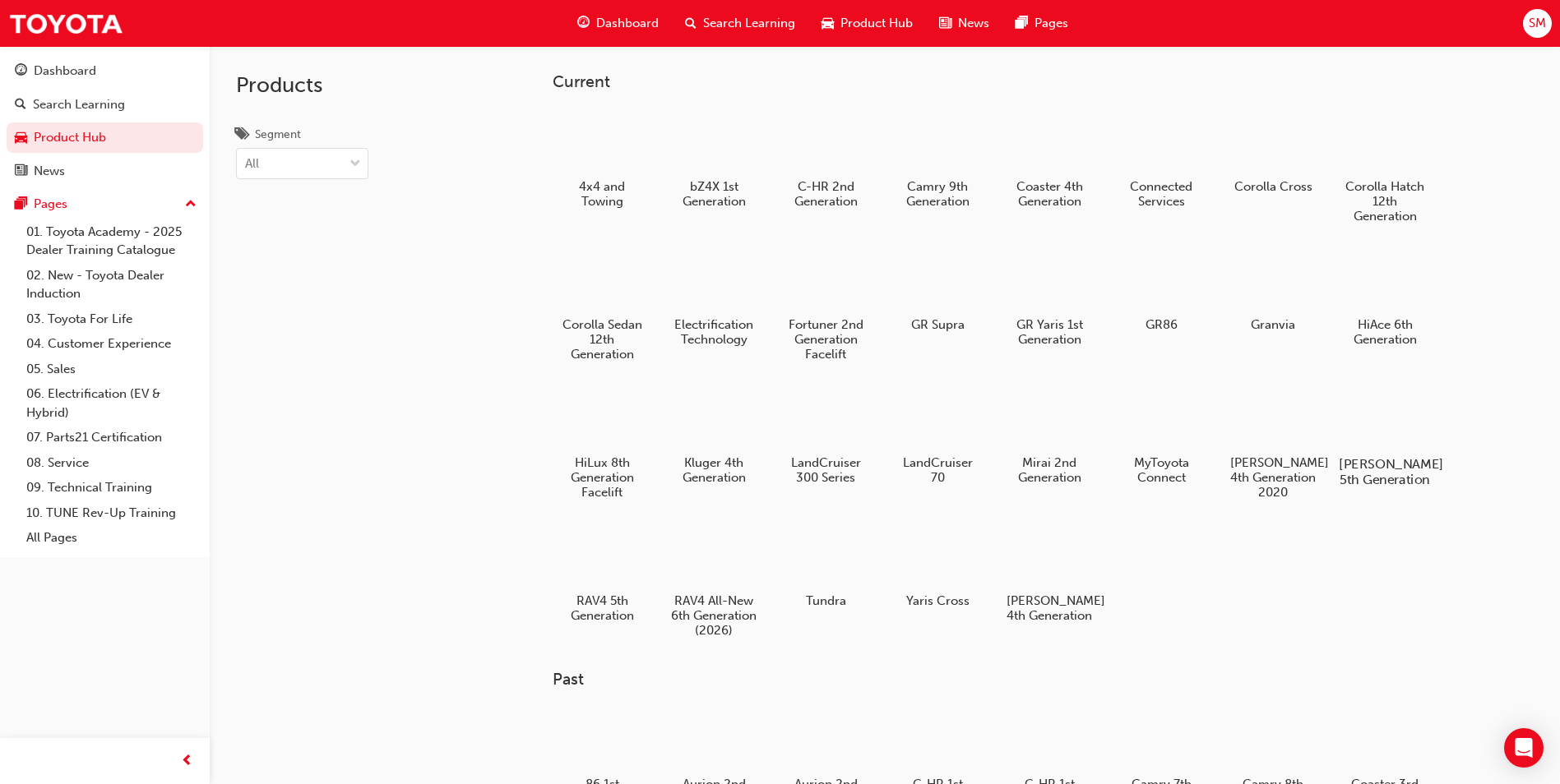
click at [1424, 428] on div at bounding box center [1385, 416] width 92 height 65
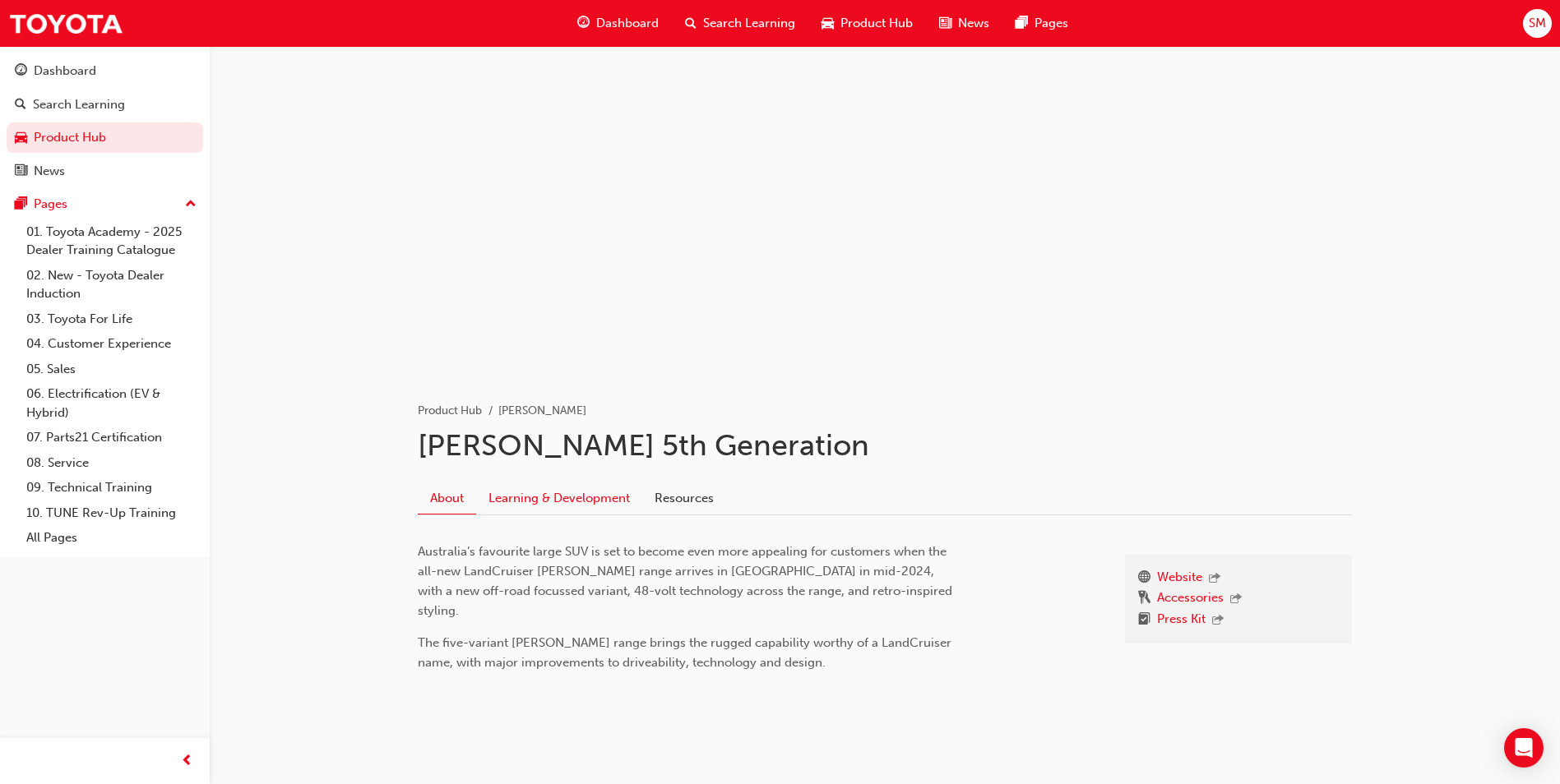
click at [539, 498] on link "Learning & Development" at bounding box center [559, 499] width 166 height 31
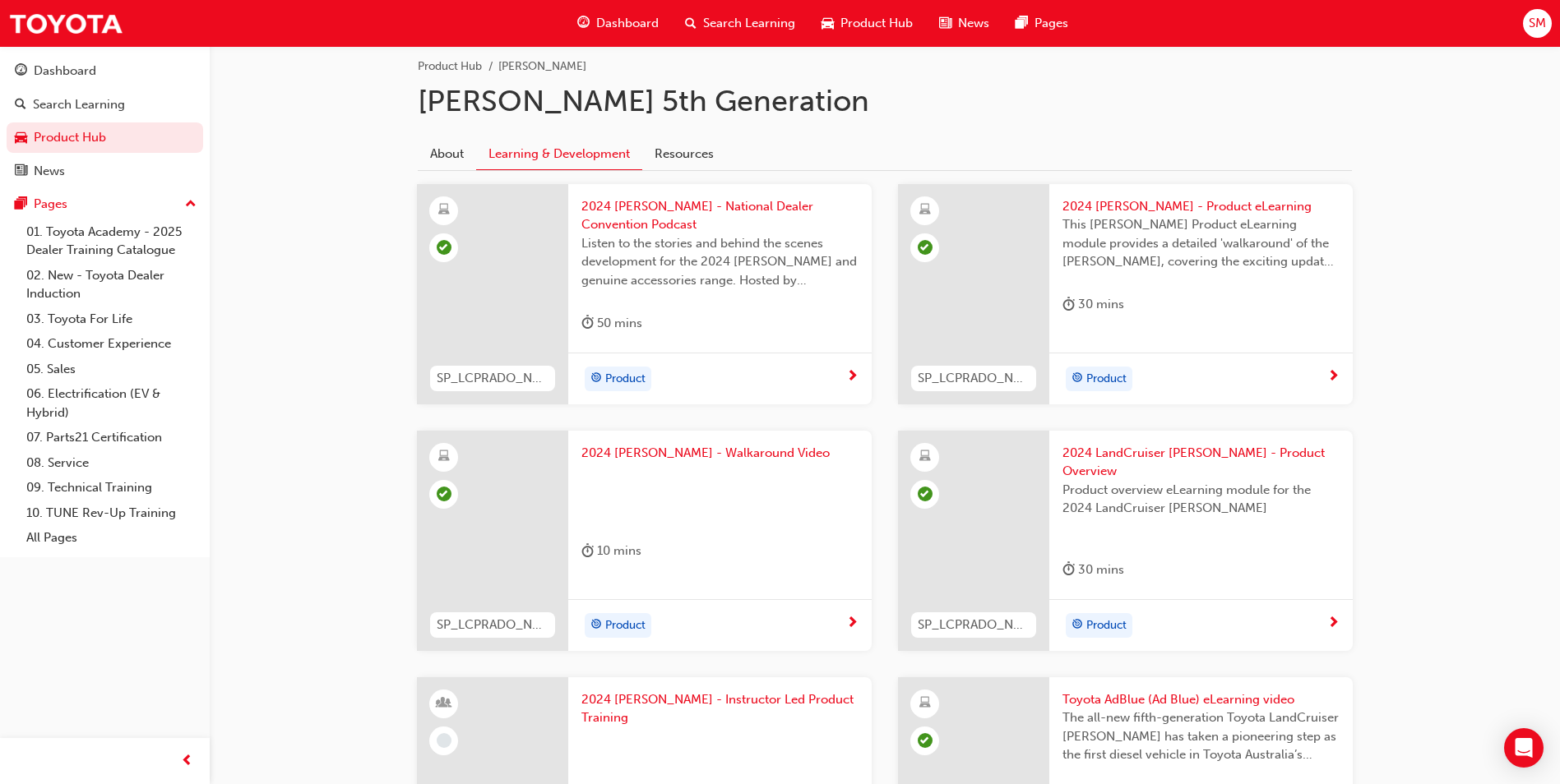
scroll to position [541, 0]
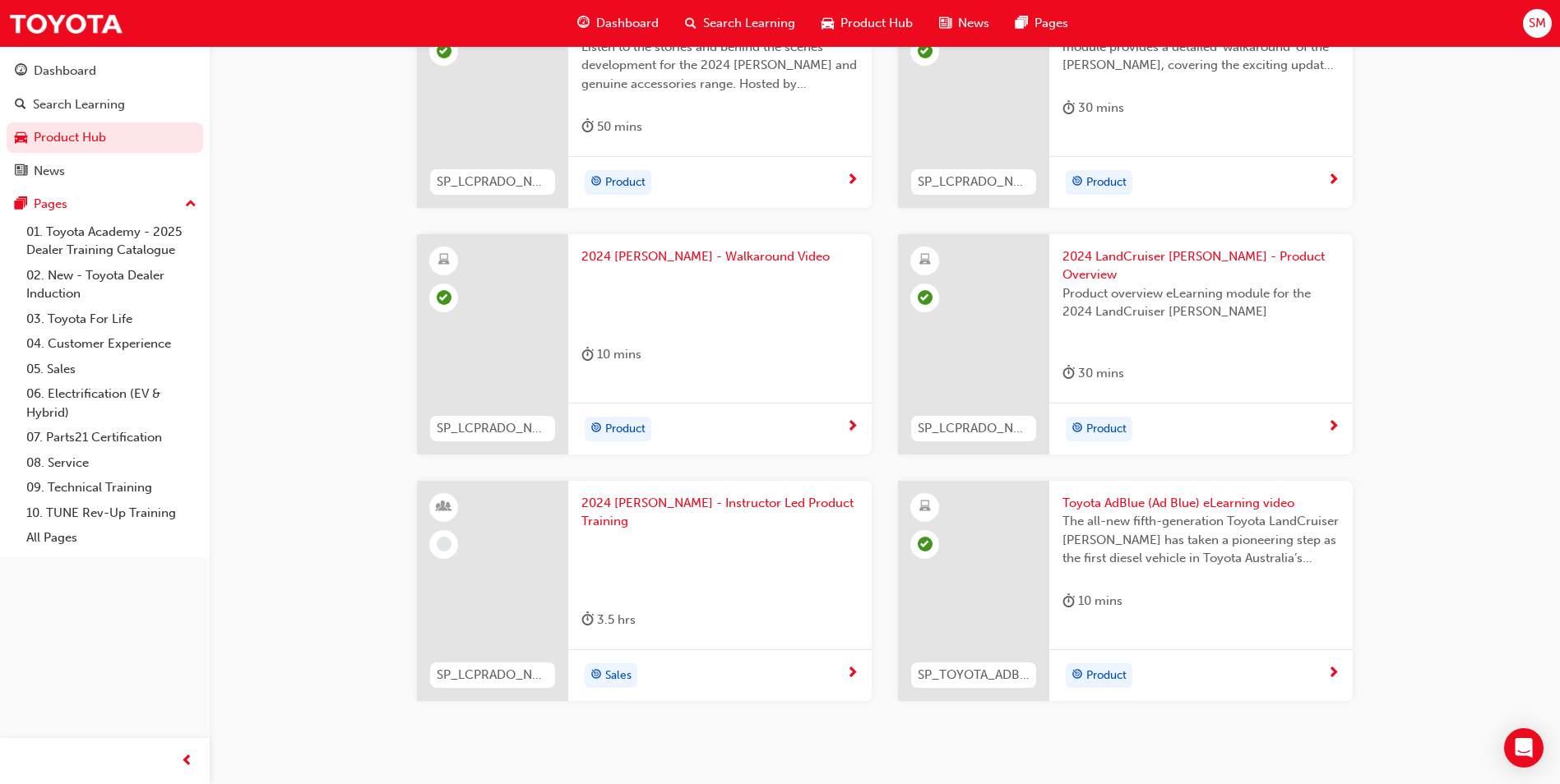
click at [837, 494] on span "2024 [PERSON_NAME] - Instructor Led Product Training" at bounding box center [720, 512] width 277 height 37
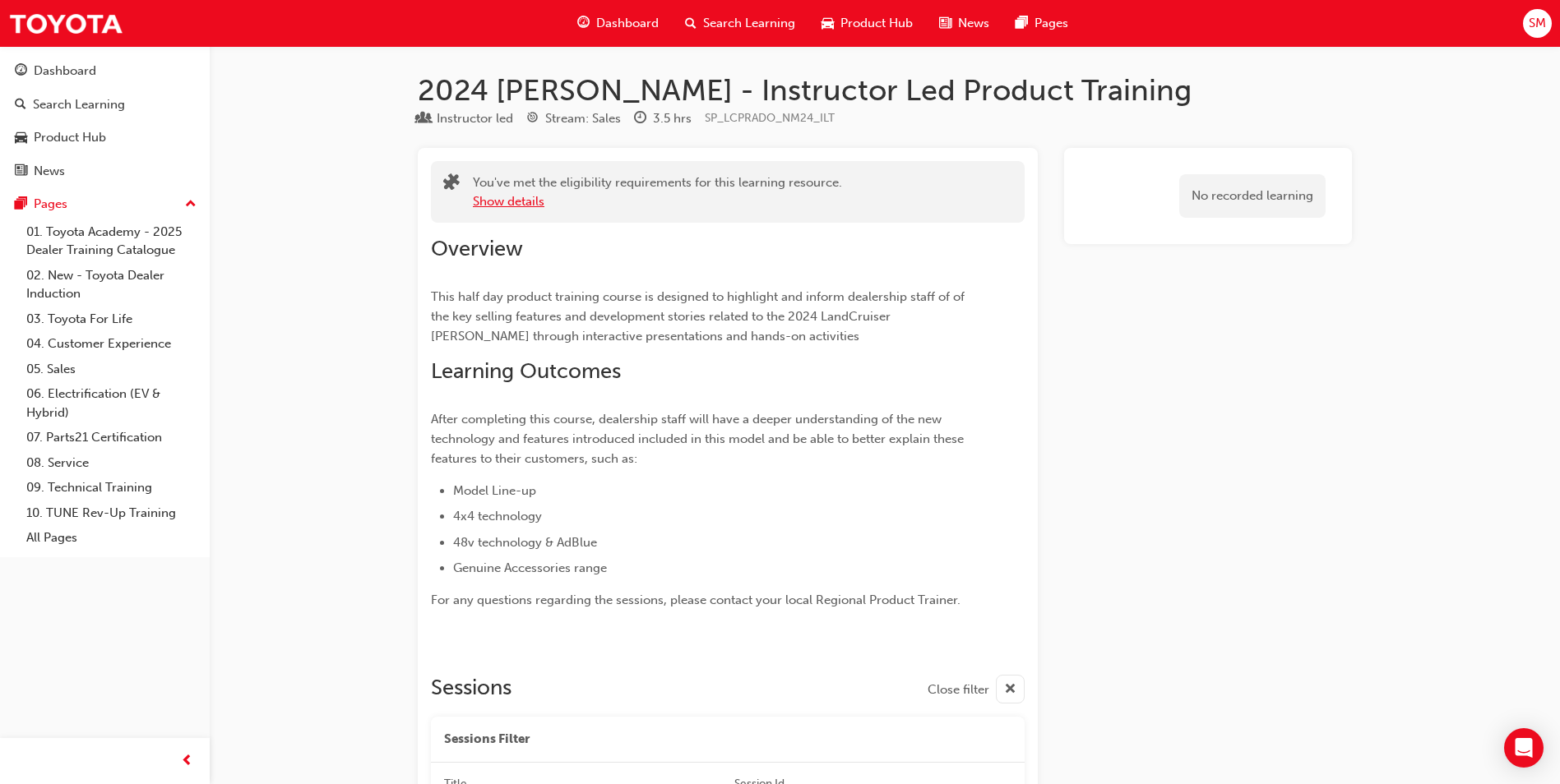
click at [500, 199] on button "Show details" at bounding box center [508, 202] width 72 height 19
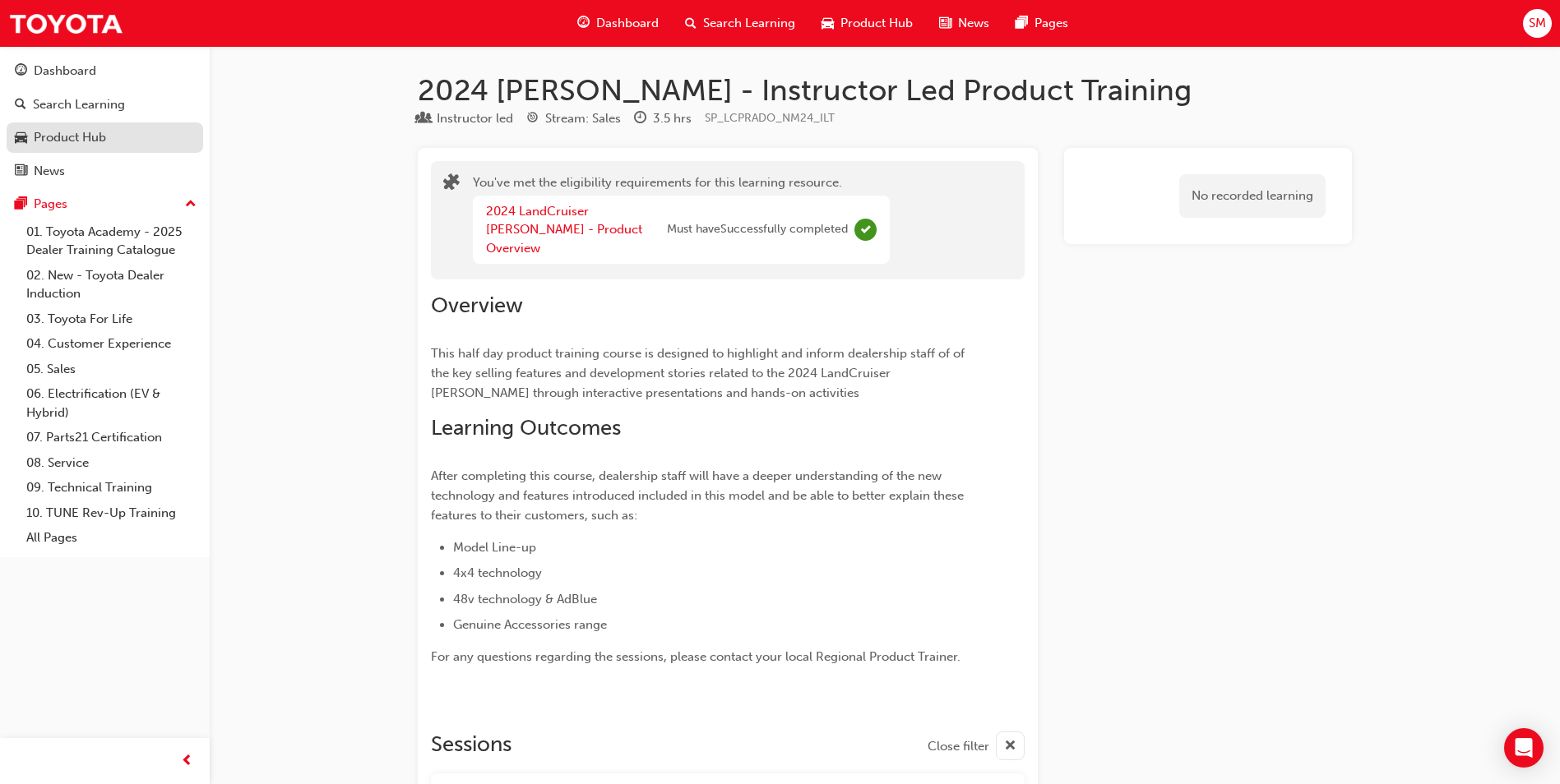
click at [120, 129] on div "Product Hub" at bounding box center [105, 138] width 180 height 21
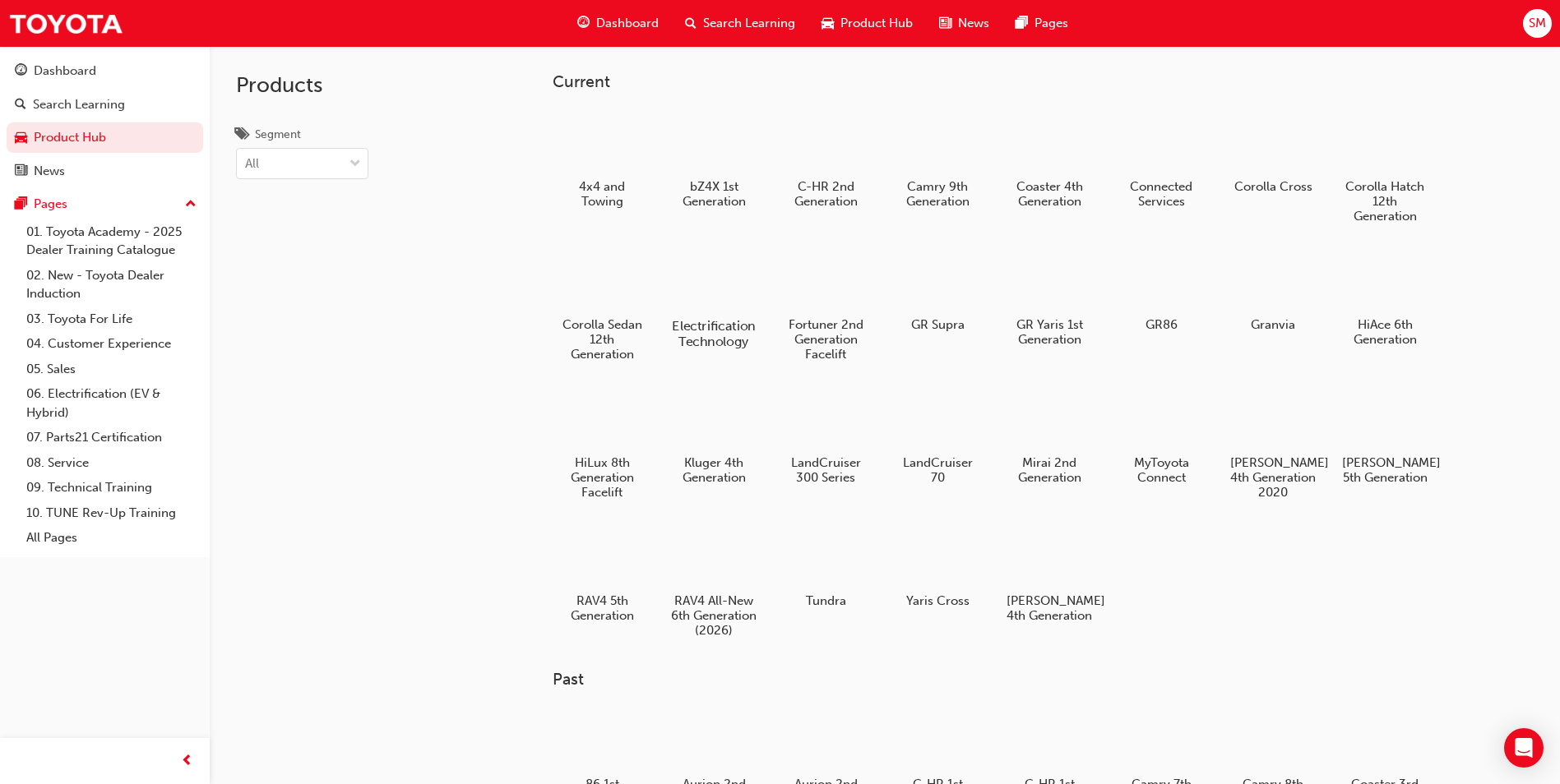
click at [724, 279] on div at bounding box center [714, 279] width 92 height 65
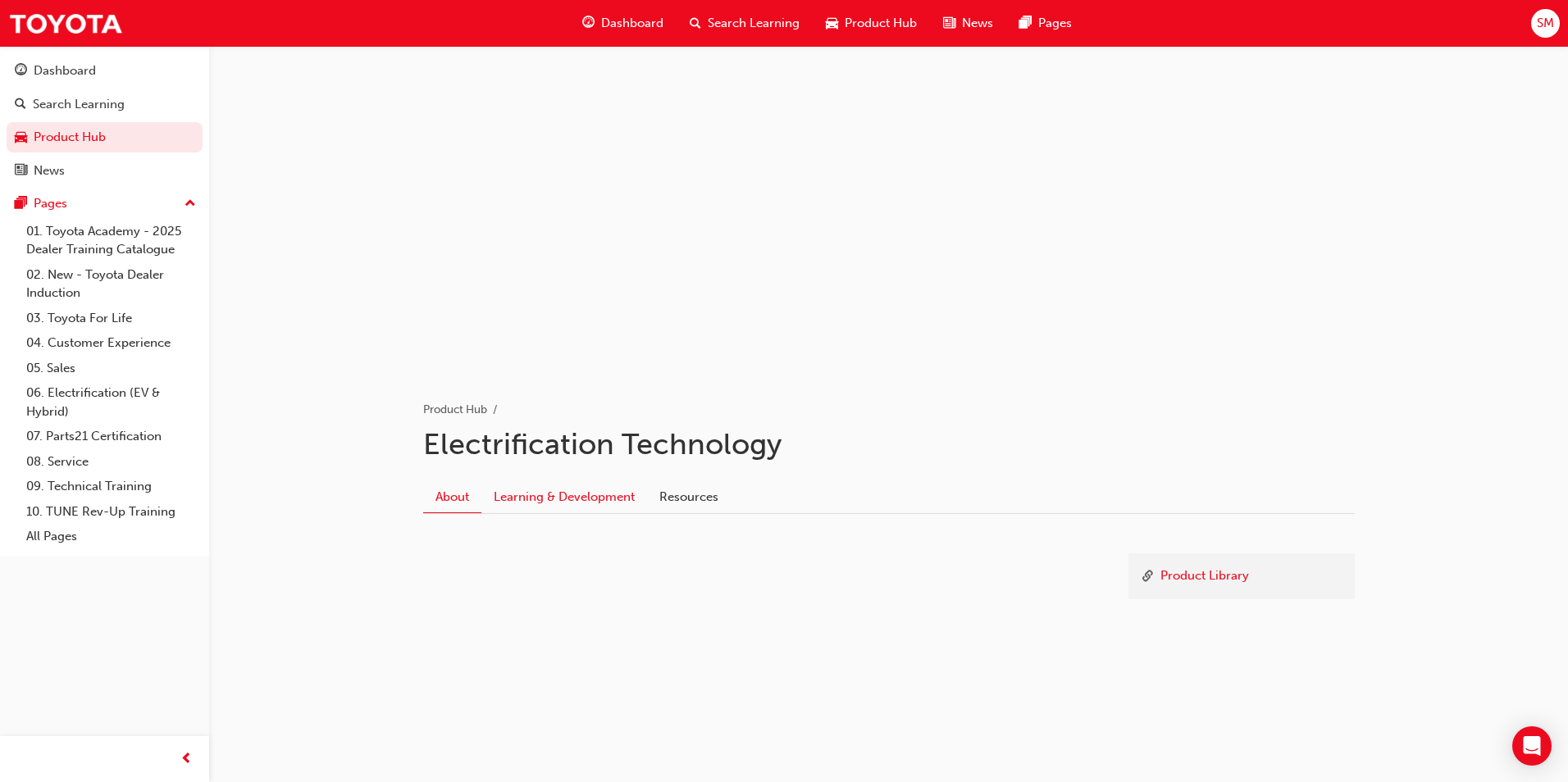
click at [558, 489] on link "Learning & Development" at bounding box center [564, 497] width 166 height 31
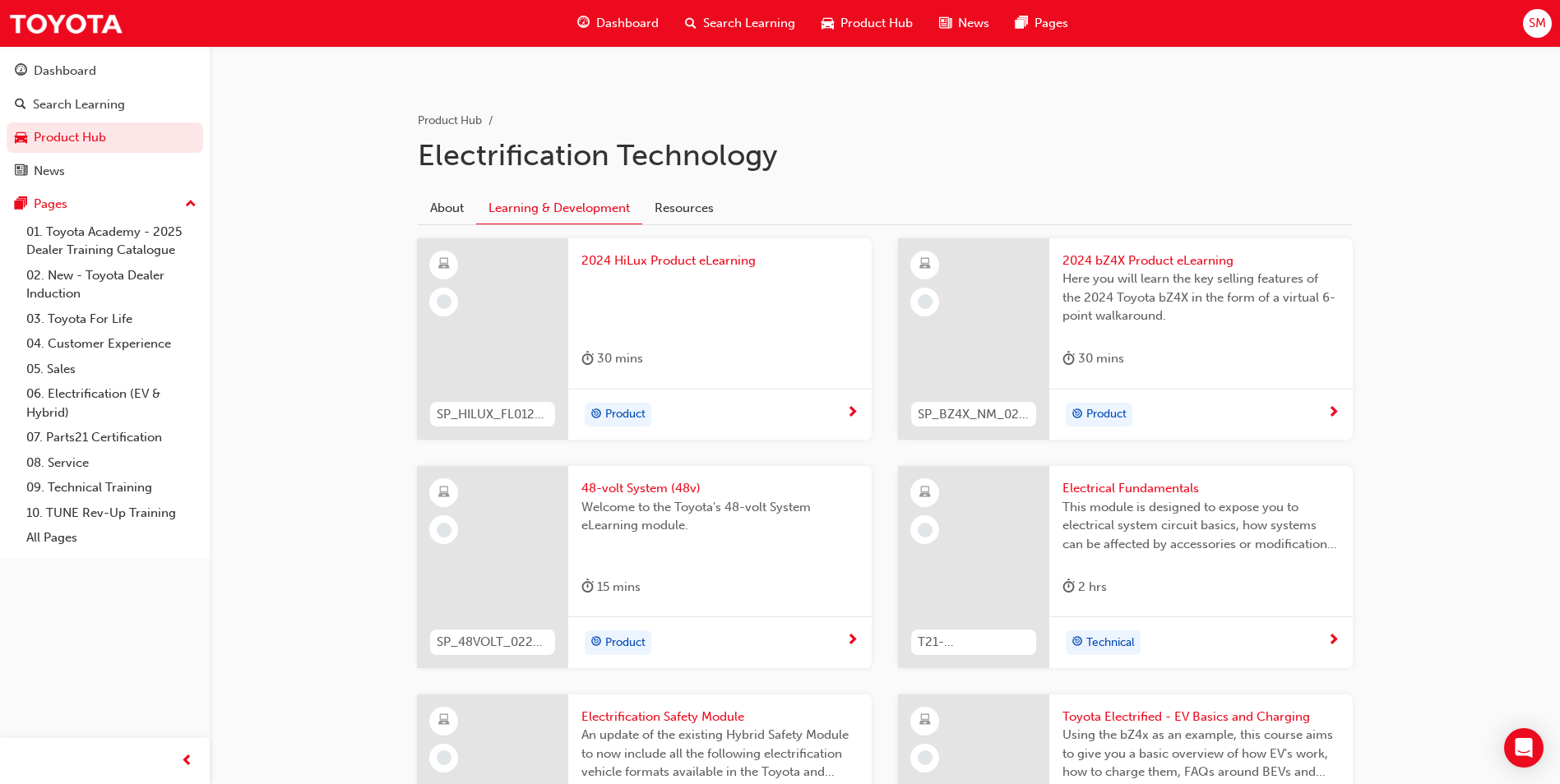
scroll to position [411, 0]
